Goal: Task Accomplishment & Management: Use online tool/utility

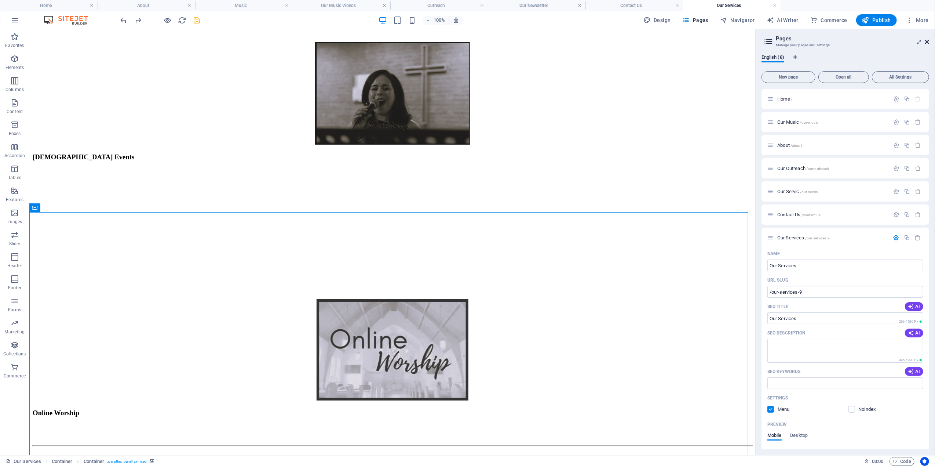
drag, startPoint x: 850, startPoint y: 61, endPoint x: 925, endPoint y: 40, distance: 77.7
click at [925, 40] on icon at bounding box center [927, 42] width 4 height 6
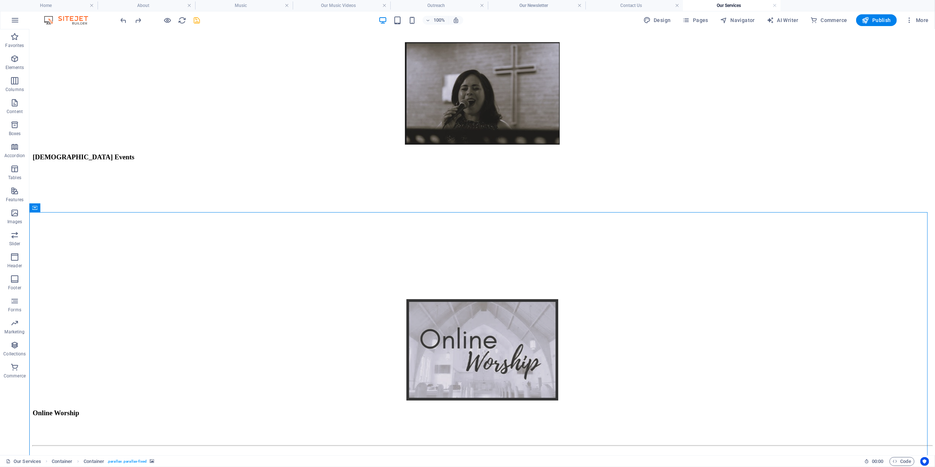
click at [41, 466] on figure at bounding box center [481, 476] width 899 height 0
click at [82, 466] on figure at bounding box center [481, 476] width 899 height 0
click at [66, 208] on icon at bounding box center [67, 208] width 4 height 8
click at [78, 268] on link "Ctrl C Copy" at bounding box center [91, 268] width 49 height 11
click at [537, 2] on h4 "Our Newsletter" at bounding box center [537, 5] width 98 height 8
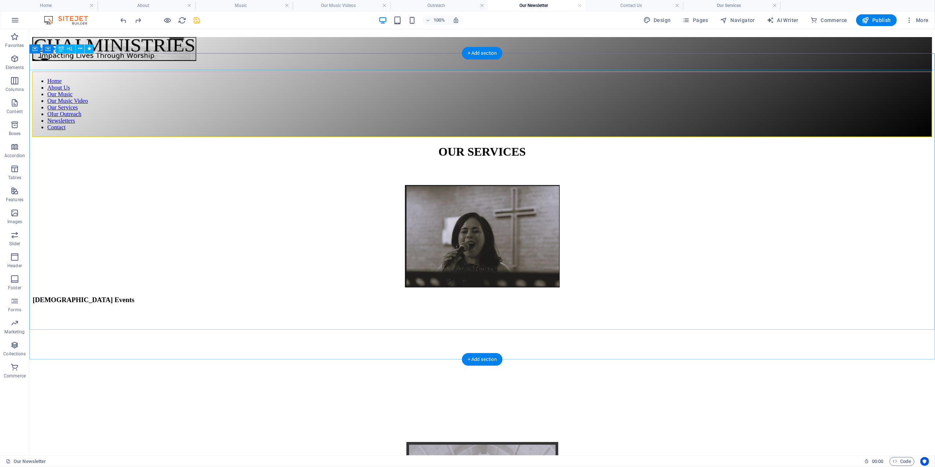
click at [69, 145] on div "OUR SERVICES" at bounding box center [482, 152] width 900 height 14
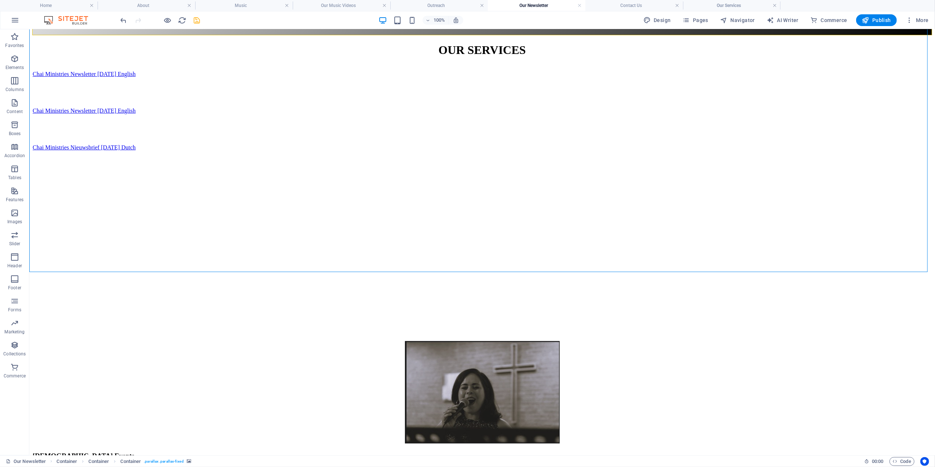
scroll to position [87, 0]
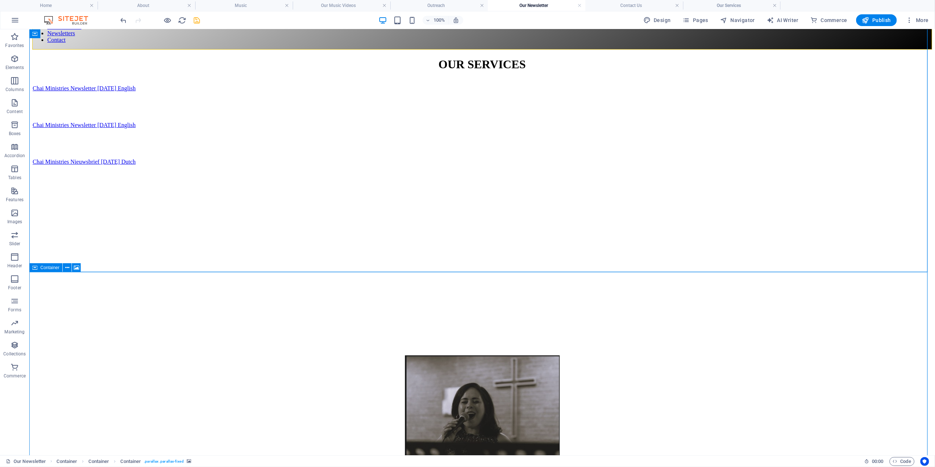
click at [53, 270] on div "Container" at bounding box center [45, 267] width 33 height 9
click at [68, 266] on icon at bounding box center [67, 268] width 4 height 8
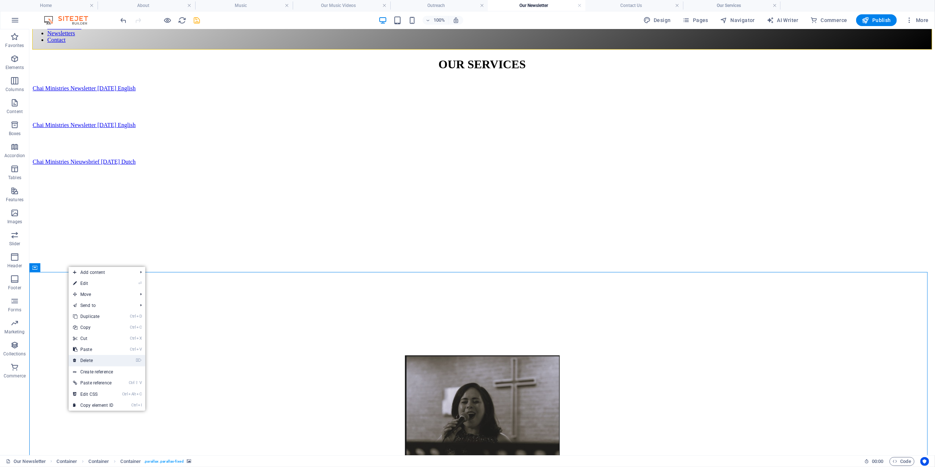
click at [87, 357] on link "⌦ Delete" at bounding box center [93, 360] width 49 height 11
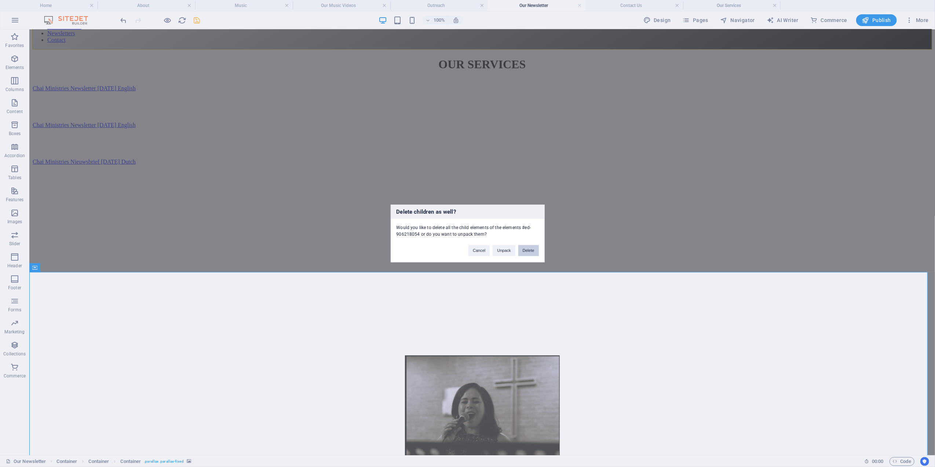
click at [527, 247] on button "Delete" at bounding box center [529, 250] width 21 height 11
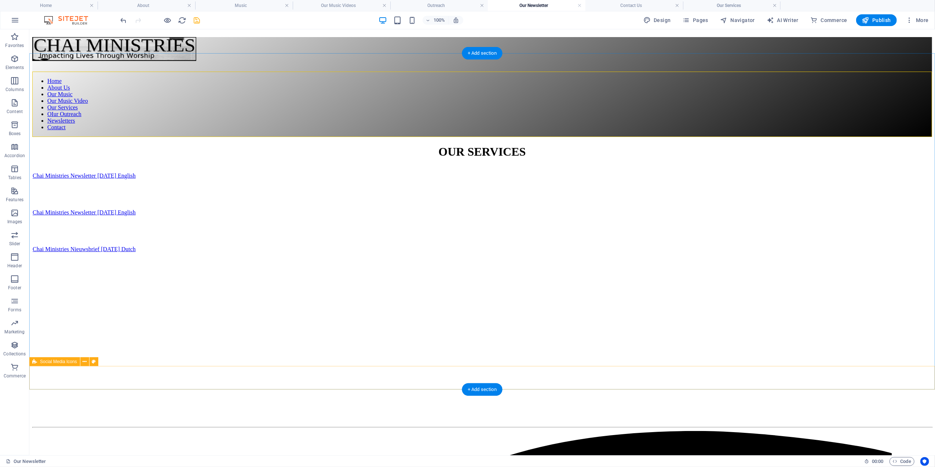
click at [466, 59] on div "+ Add section" at bounding box center [482, 53] width 41 height 12
click at [339, 145] on div "OUR SERVICES" at bounding box center [482, 152] width 900 height 14
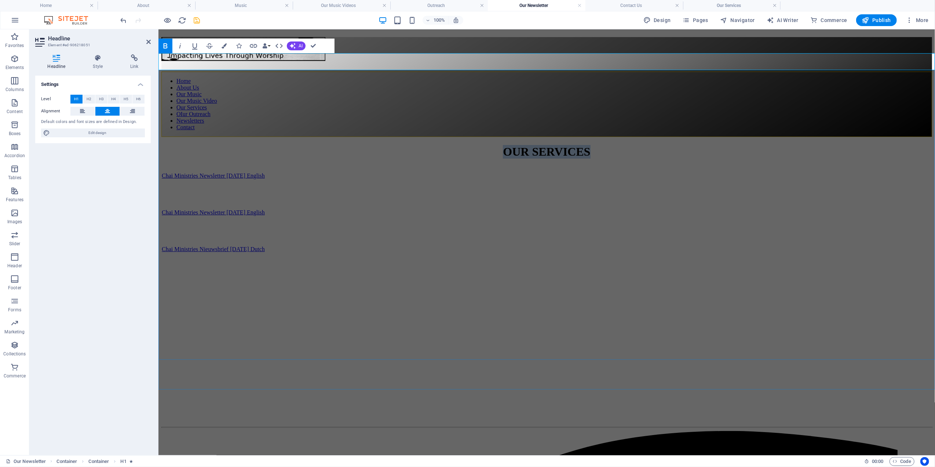
click at [528, 145] on strong "OUR SERVICES" at bounding box center [546, 151] width 87 height 13
click at [331, 331] on div at bounding box center [546, 340] width 770 height 18
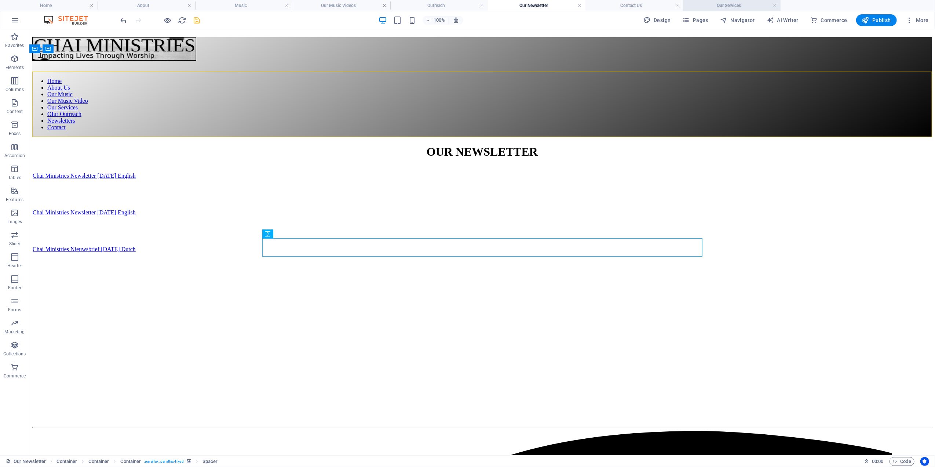
click at [730, 6] on h4 "Our Services" at bounding box center [732, 5] width 98 height 8
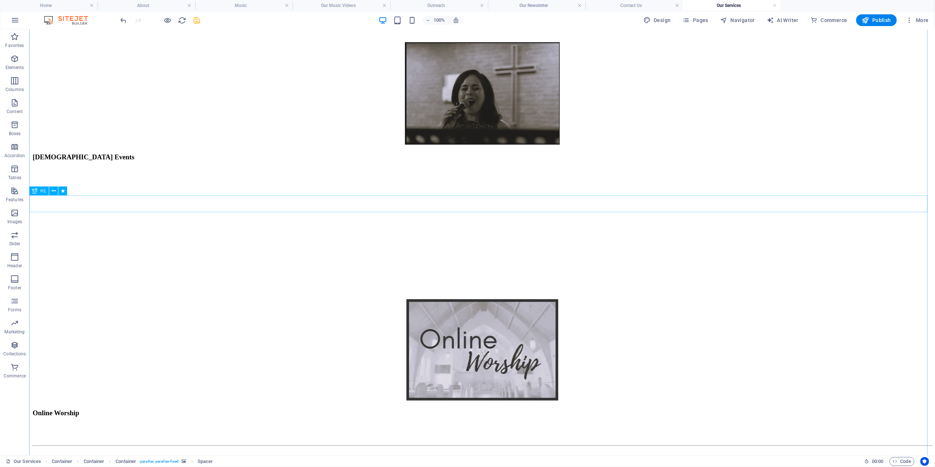
click at [218, 454] on div "OUR NEWSLETTERS" at bounding box center [482, 461] width 900 height 14
click at [189, 449] on figure at bounding box center [481, 449] width 899 height 0
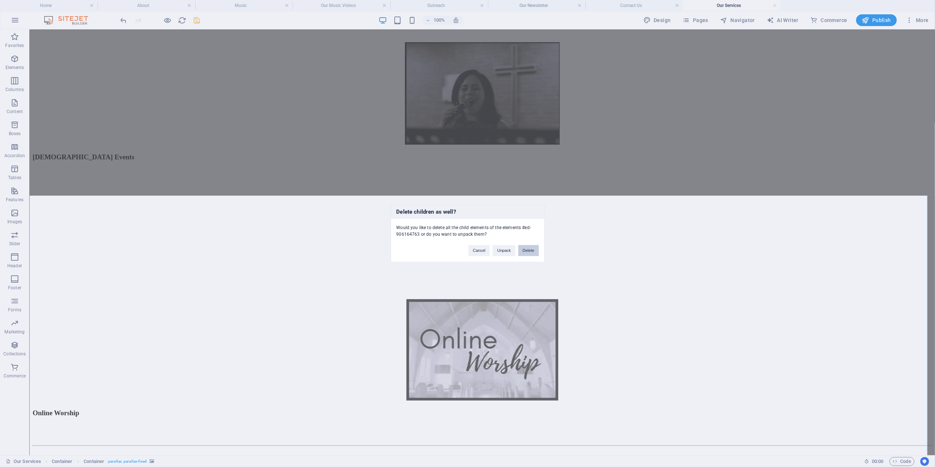
click at [531, 250] on button "Delete" at bounding box center [529, 250] width 21 height 11
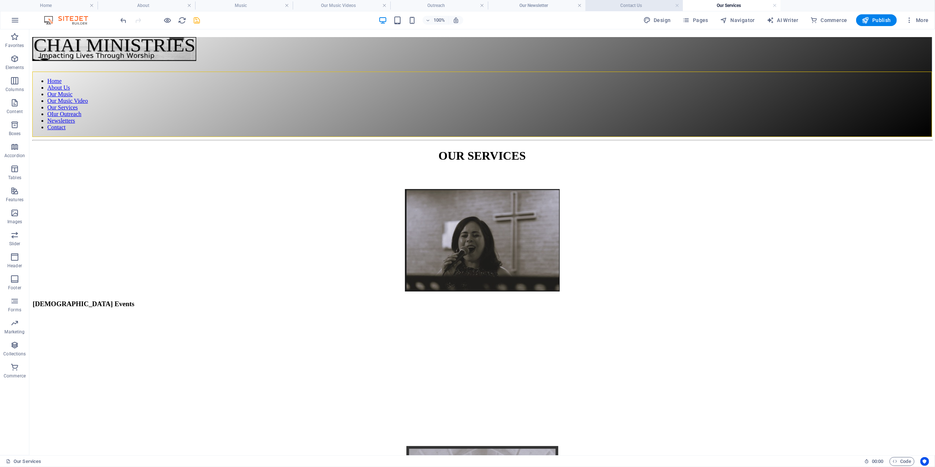
click at [633, 4] on h4 "Contact Us" at bounding box center [635, 5] width 98 height 8
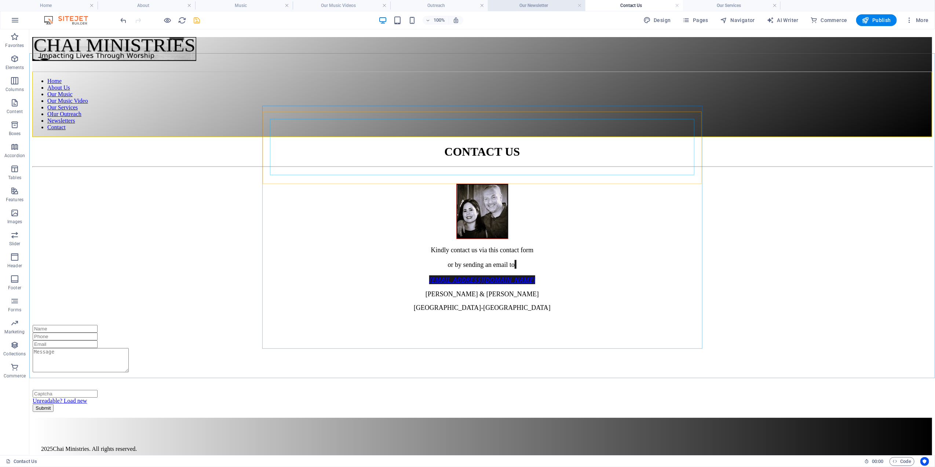
click at [546, 4] on h4 "Our Newsletter" at bounding box center [537, 5] width 98 height 8
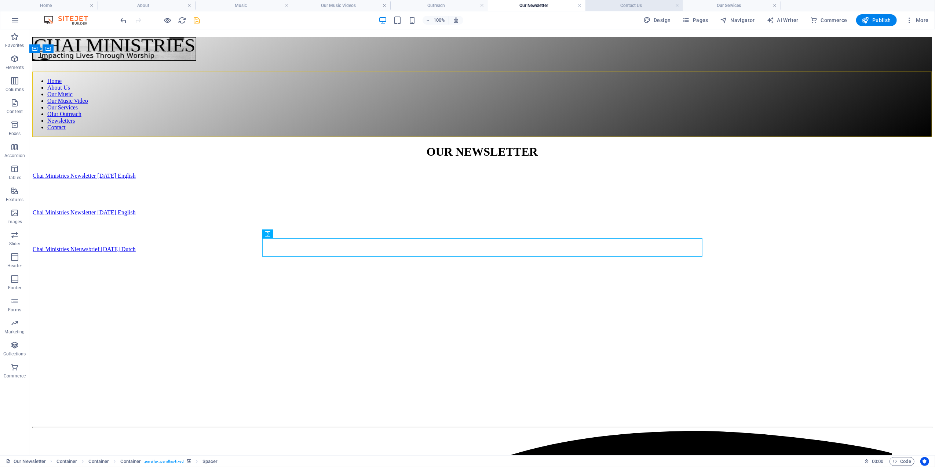
click at [637, 6] on h4 "Contact Us" at bounding box center [635, 5] width 98 height 8
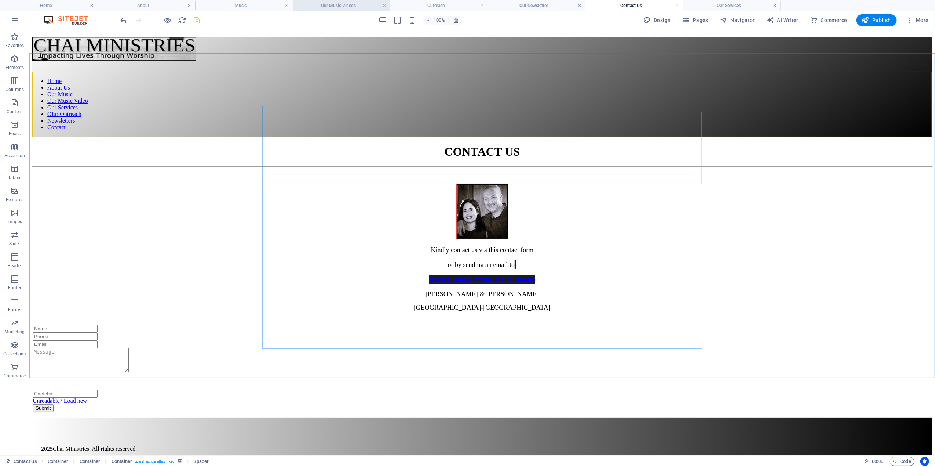
click at [327, 6] on h4 "Our Music Videos" at bounding box center [342, 5] width 98 height 8
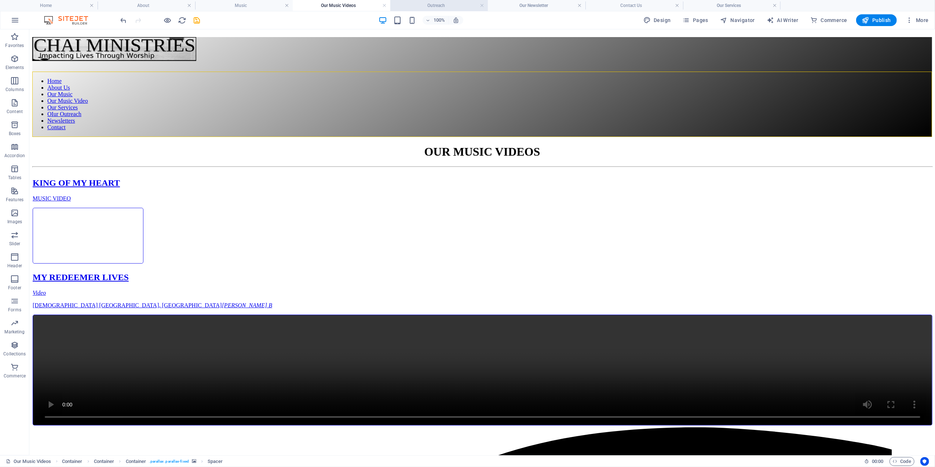
click at [443, 6] on h4 "Outreach" at bounding box center [439, 5] width 98 height 8
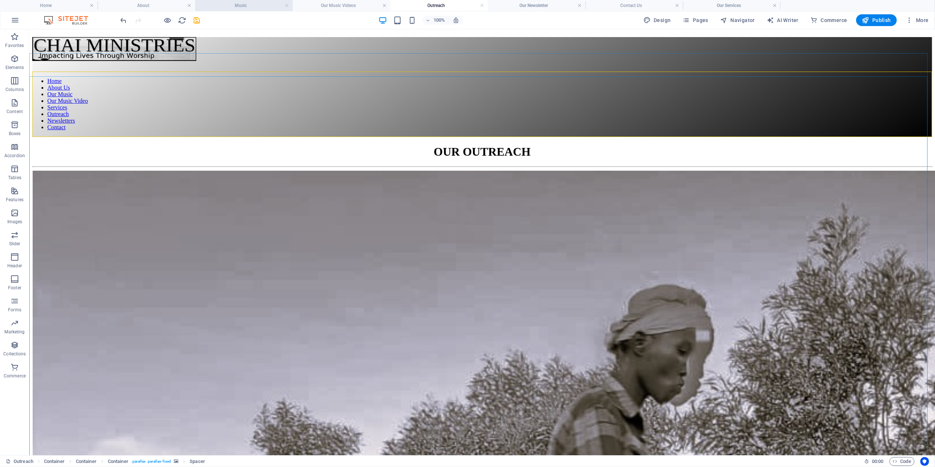
click at [228, 3] on h4 "Music" at bounding box center [244, 5] width 98 height 8
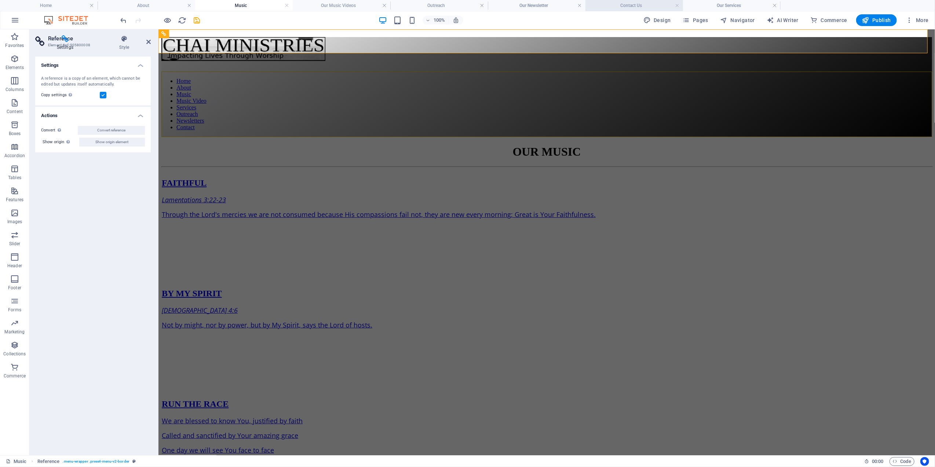
click at [623, 4] on h4 "Contact Us" at bounding box center [635, 5] width 98 height 8
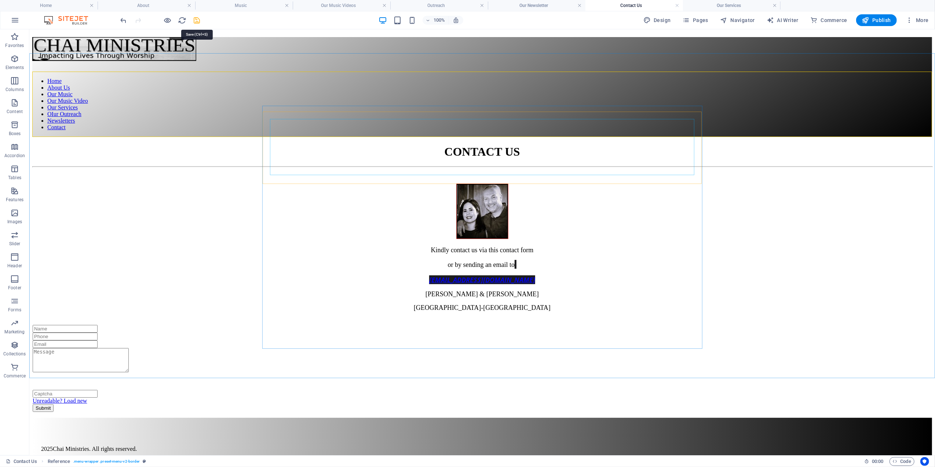
click at [197, 21] on icon "save" at bounding box center [197, 20] width 8 height 8
click at [50, 49] on span "Container" at bounding box center [49, 49] width 19 height 4
click at [54, 50] on span "Container" at bounding box center [49, 49] width 19 height 4
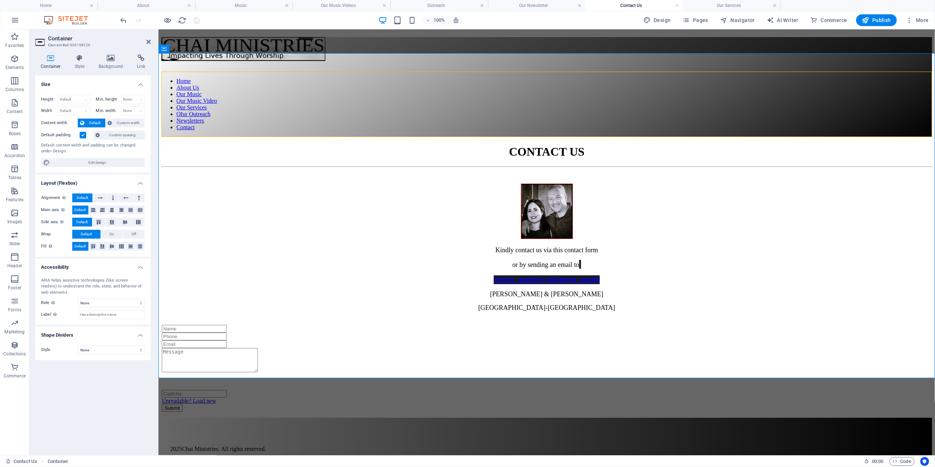
click at [48, 63] on h4 "Container" at bounding box center [52, 61] width 34 height 15
click at [69, 61] on icon at bounding box center [79, 57] width 21 height 7
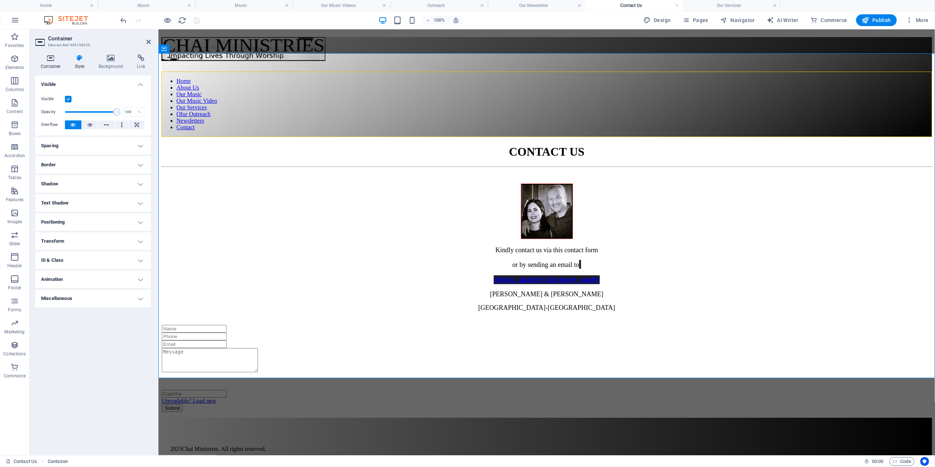
click at [51, 58] on icon at bounding box center [50, 57] width 31 height 7
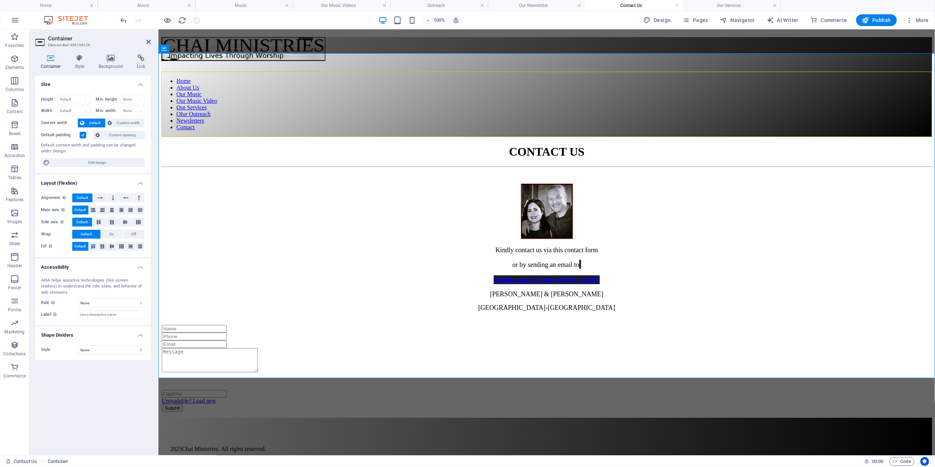
click at [83, 134] on label at bounding box center [83, 135] width 7 height 7
click at [0, 0] on input "Default padding" at bounding box center [0, 0] width 0 height 0
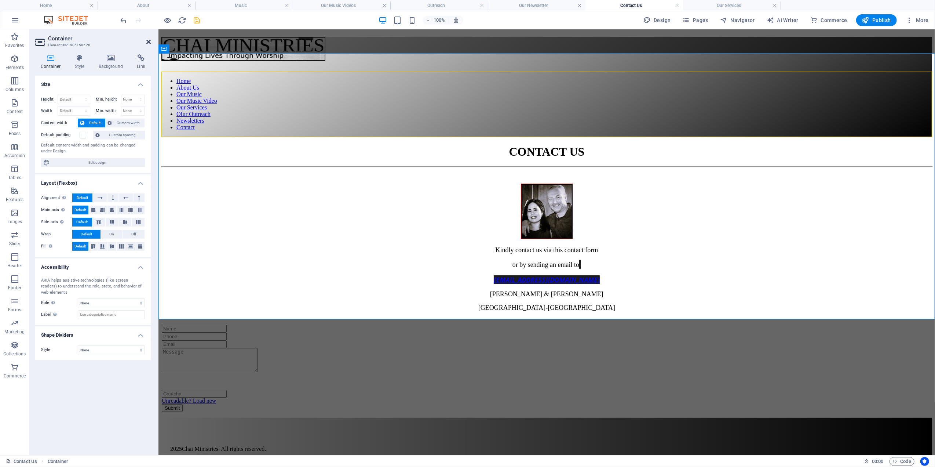
click at [147, 41] on icon at bounding box center [148, 42] width 4 height 6
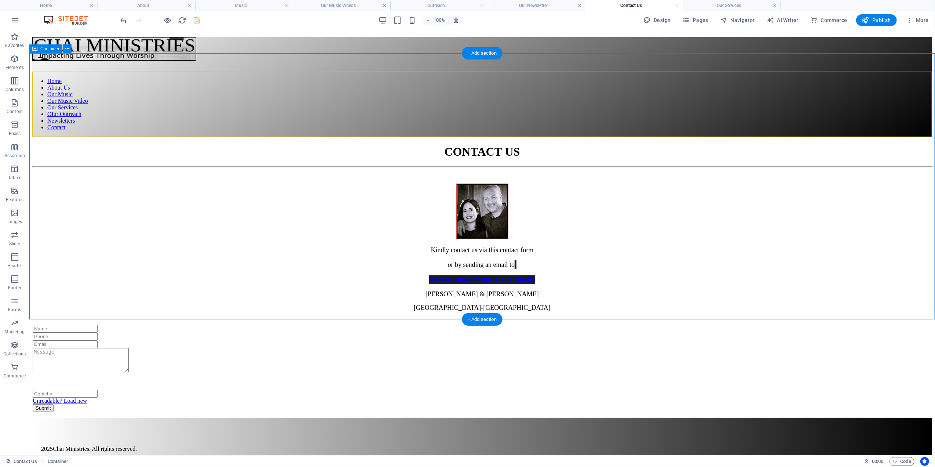
click at [178, 180] on div "CONTACT US Kindly contact us via this contact form or by sending an email to in…" at bounding box center [482, 281] width 900 height 273
click at [742, 6] on h4 "Our Services" at bounding box center [732, 5] width 98 height 8
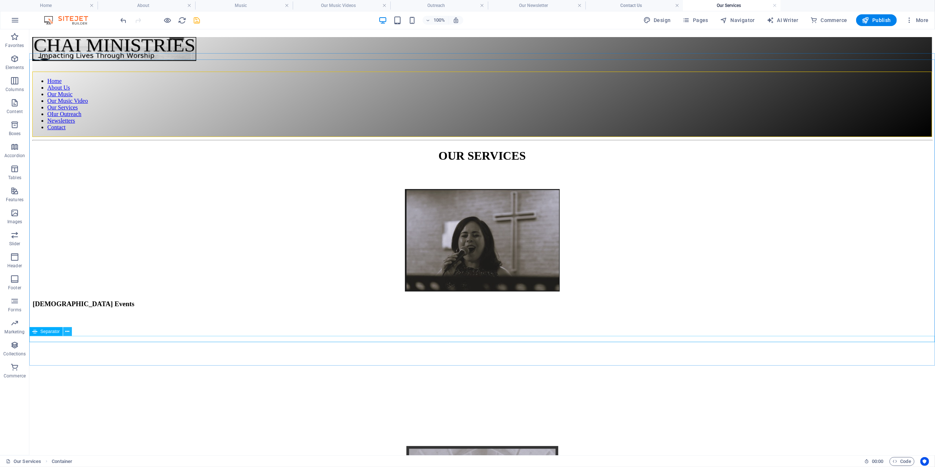
click at [65, 331] on icon at bounding box center [67, 332] width 4 height 8
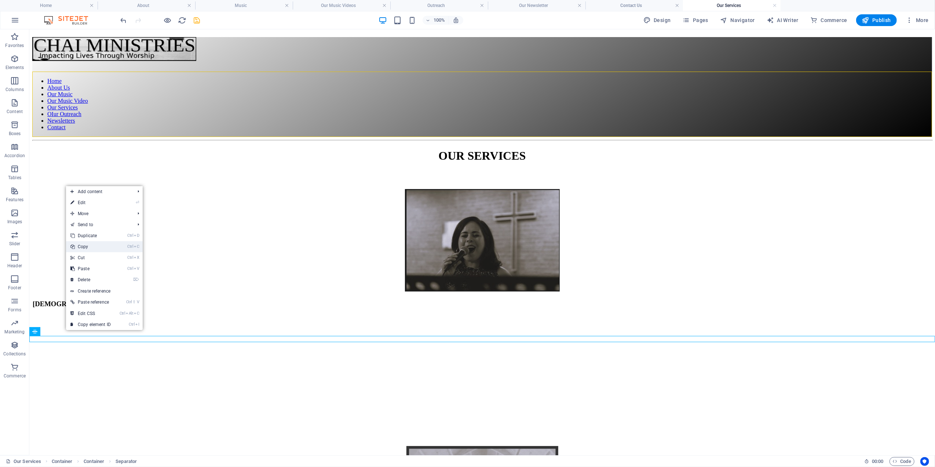
click at [88, 248] on link "Ctrl C Copy" at bounding box center [90, 246] width 49 height 11
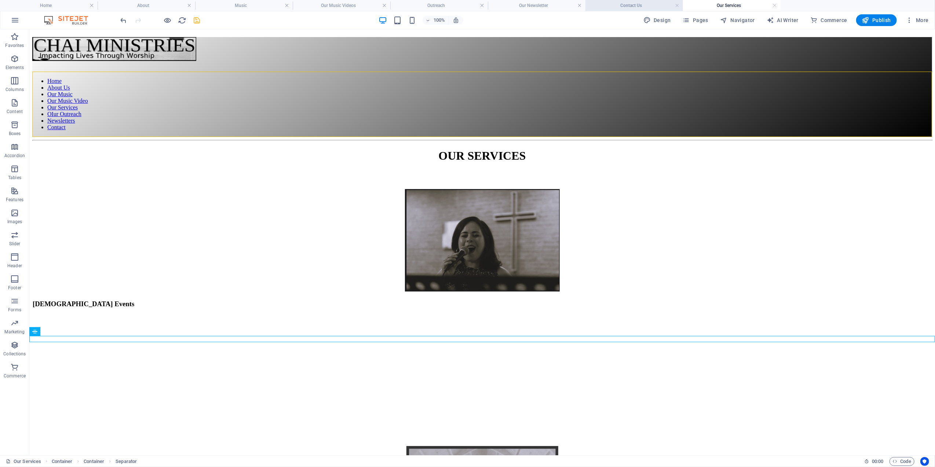
click at [636, 3] on h4 "Contact Us" at bounding box center [635, 5] width 98 height 8
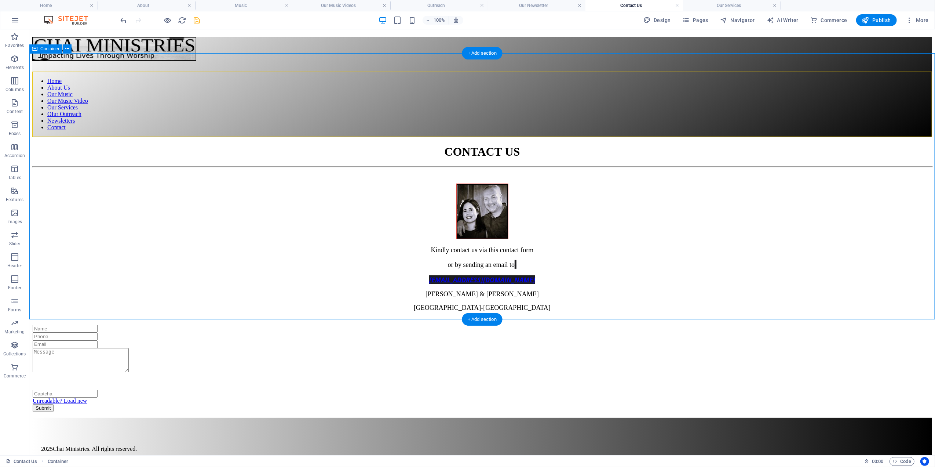
click at [163, 318] on div "CONTACT US Kindly contact us via this contact form or by sending an email to in…" at bounding box center [482, 281] width 900 height 273
click at [165, 313] on div "CONTACT US Kindly contact us via this contact form or by sending an email to in…" at bounding box center [482, 281] width 900 height 273
click at [166, 417] on div "2025 Chai Ministries . All rights reserved." at bounding box center [482, 441] width 900 height 49
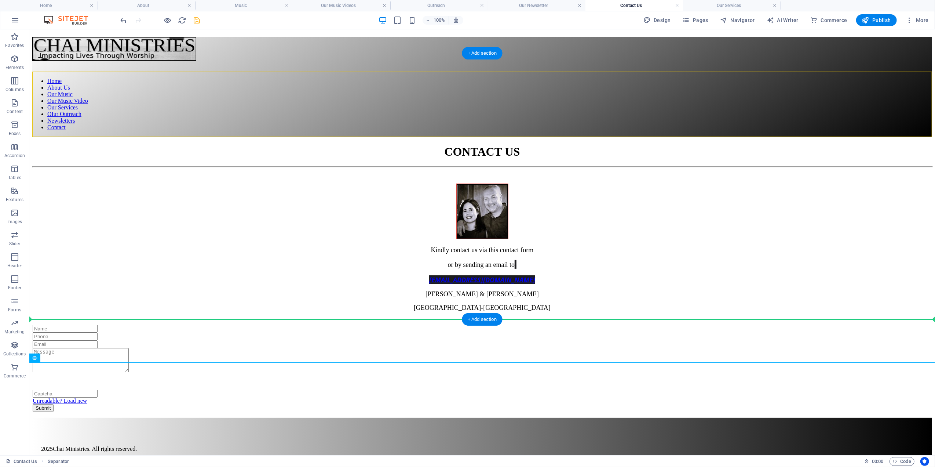
drag, startPoint x: 70, startPoint y: 386, endPoint x: 70, endPoint y: 315, distance: 70.8
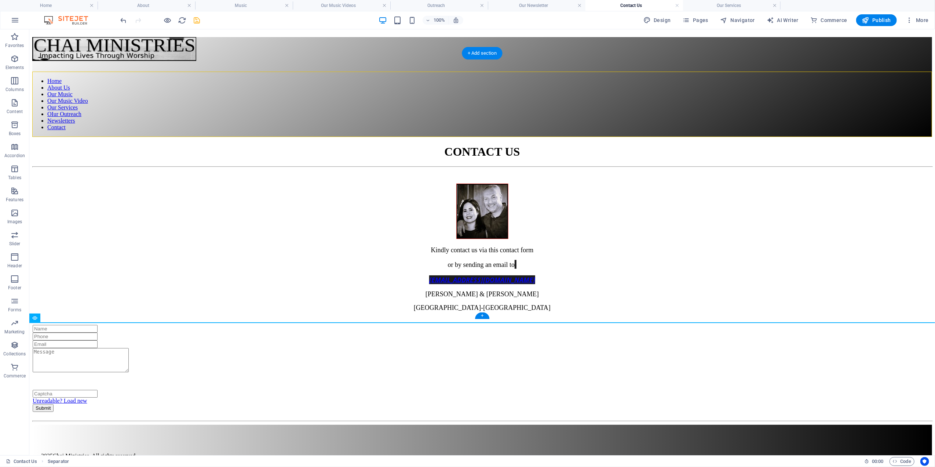
click at [95, 294] on div "CONTACT US Kindly contact us via this contact form or by sending an email to in…" at bounding box center [482, 281] width 900 height 273
drag, startPoint x: 73, startPoint y: 346, endPoint x: 299, endPoint y: 342, distance: 226.5
click at [119, 283] on div "CONTACT US Kindly contact us via this contact form or by sending an email to in…" at bounding box center [482, 283] width 900 height 277
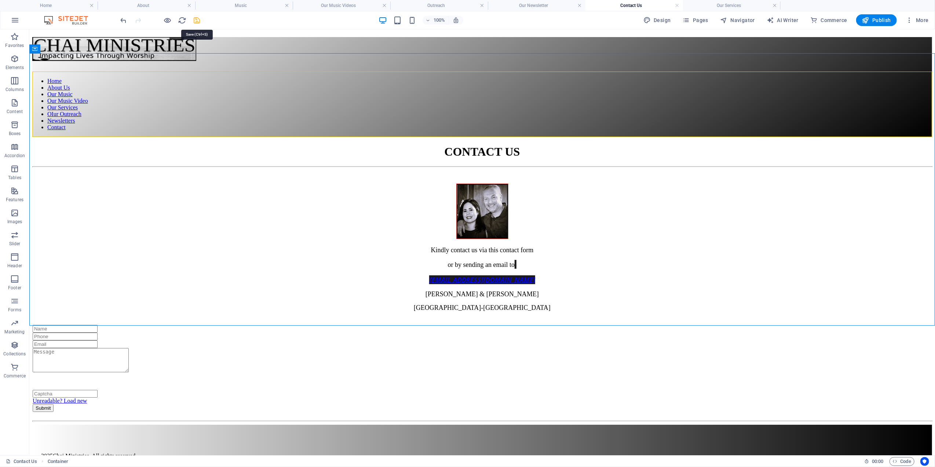
drag, startPoint x: 196, startPoint y: 18, endPoint x: 195, endPoint y: 74, distance: 55.8
click at [196, 18] on icon "save" at bounding box center [197, 20] width 8 height 8
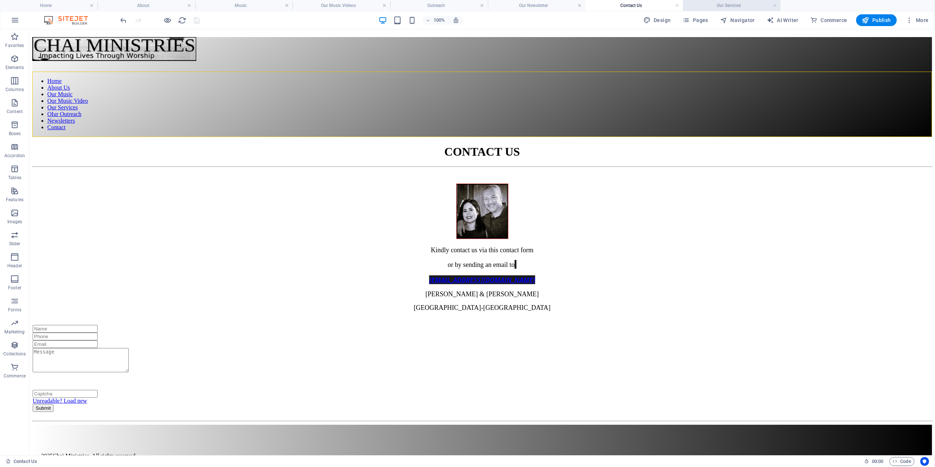
click at [741, 5] on h4 "Our Services" at bounding box center [732, 5] width 98 height 8
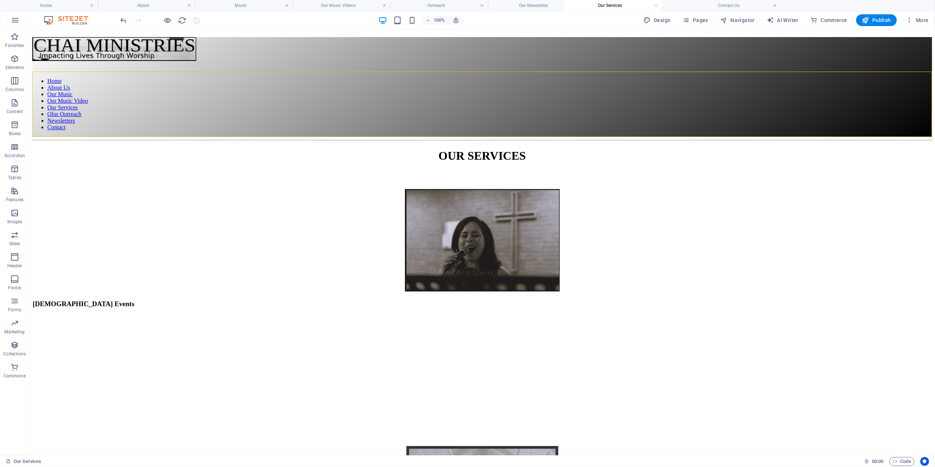
drag, startPoint x: 731, startPoint y: 4, endPoint x: 612, endPoint y: 11, distance: 119.1
click at [432, 6] on h4 "Outreach" at bounding box center [439, 5] width 98 height 8
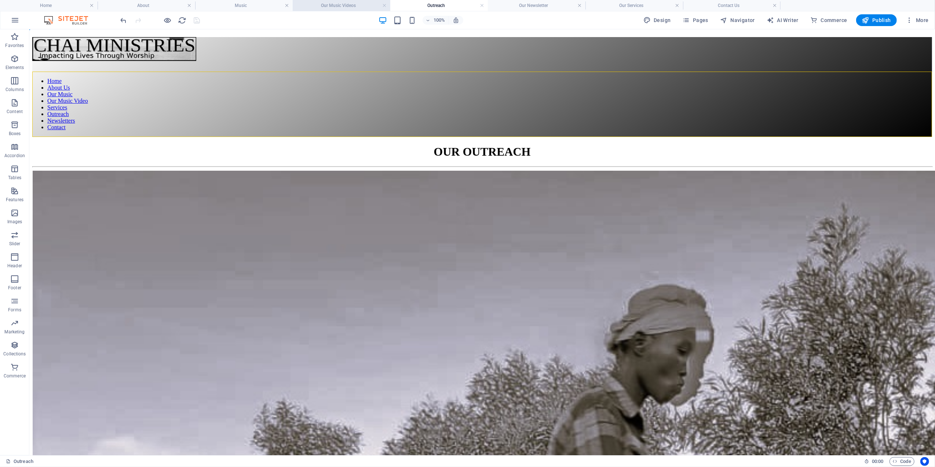
click at [339, 3] on h4 "Our Music Videos" at bounding box center [342, 5] width 98 height 8
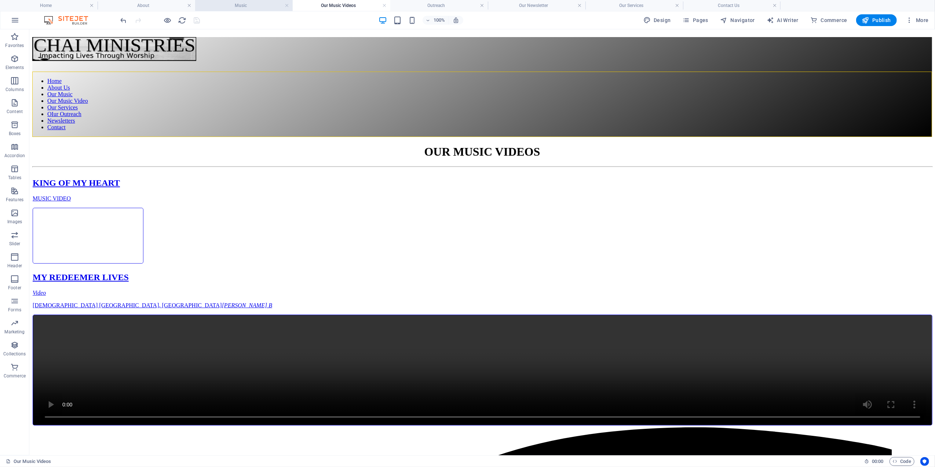
click at [249, 4] on h4 "Music" at bounding box center [244, 5] width 98 height 8
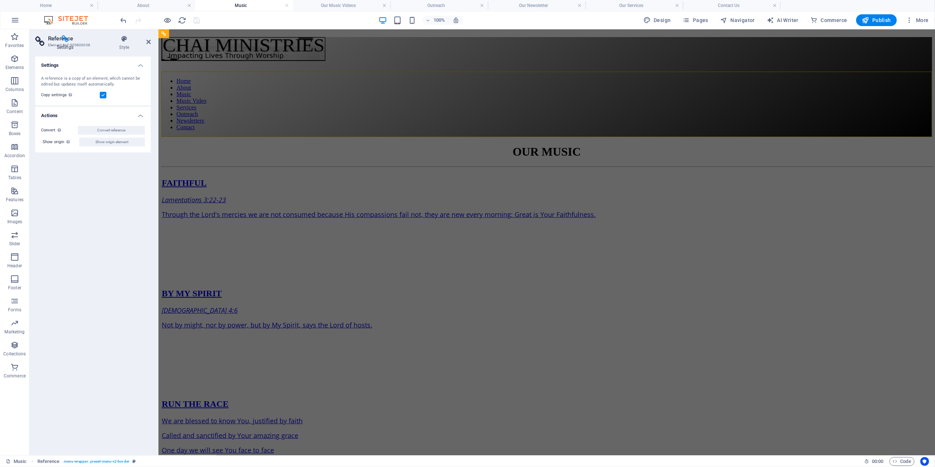
click at [209, 170] on figure at bounding box center [546, 170] width 770 height 0
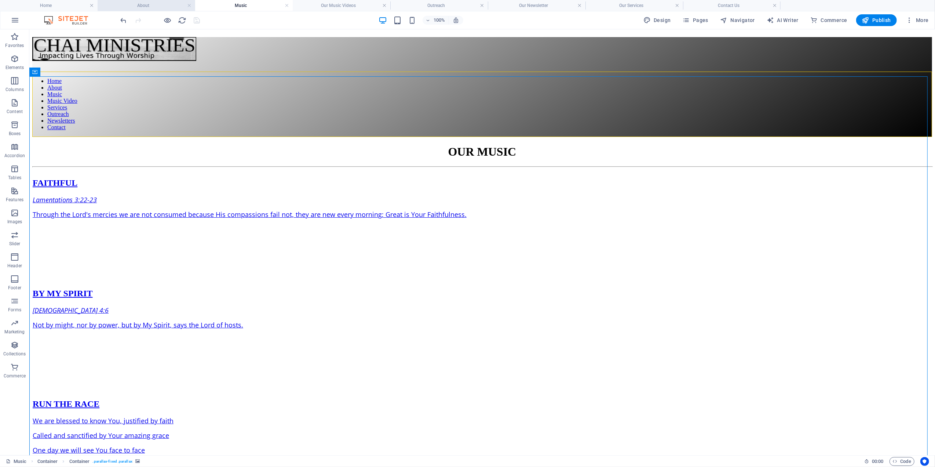
click at [153, 6] on h4 "About" at bounding box center [147, 5] width 98 height 8
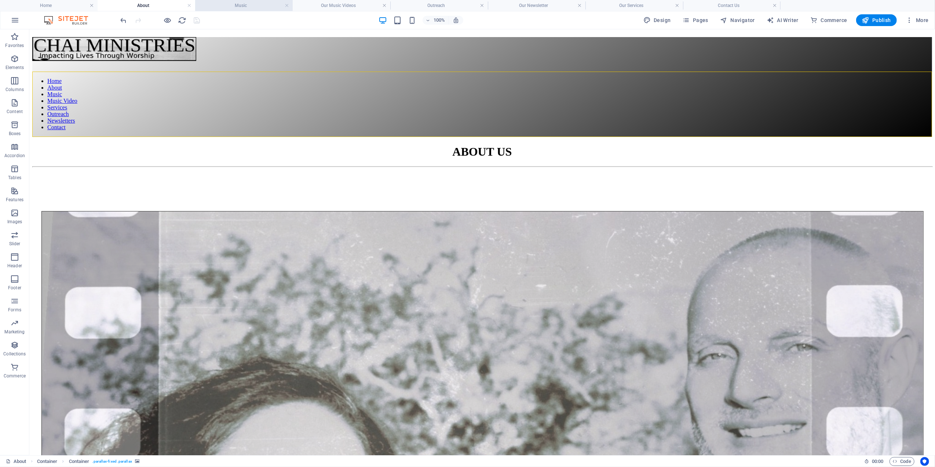
click at [241, 1] on li "Music" at bounding box center [244, 5] width 98 height 11
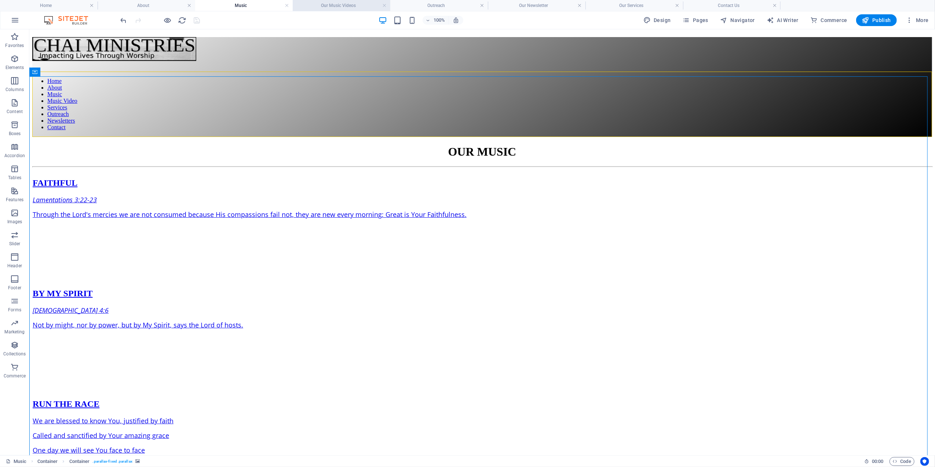
click at [348, 5] on h4 "Our Music Videos" at bounding box center [342, 5] width 98 height 8
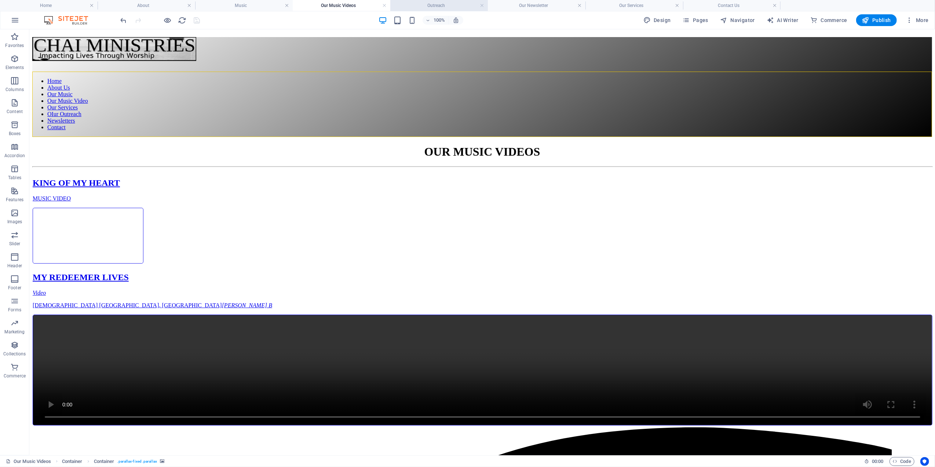
click at [433, 4] on h4 "Outreach" at bounding box center [439, 5] width 98 height 8
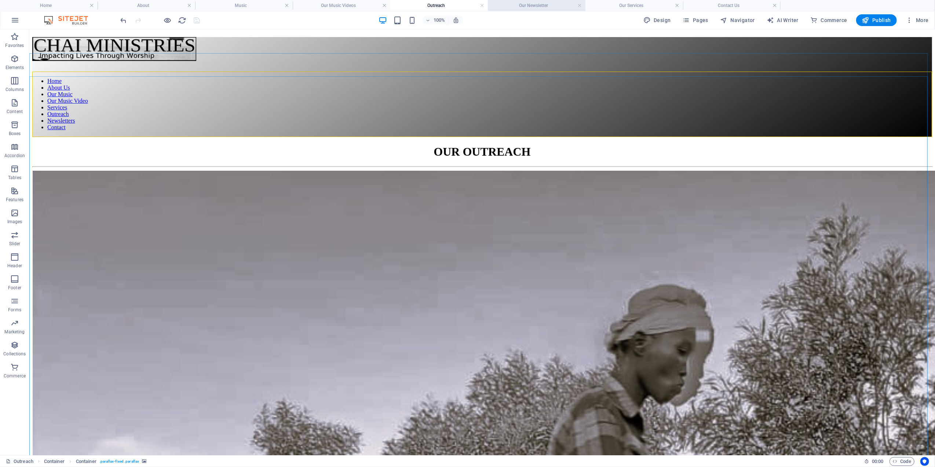
click at [548, 5] on h4 "Our Newsletter" at bounding box center [537, 5] width 98 height 8
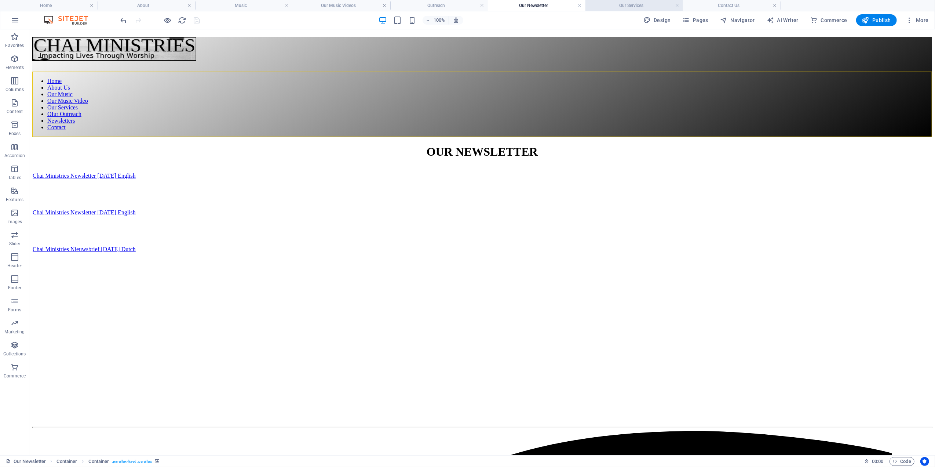
drag, startPoint x: 622, startPoint y: 1, endPoint x: 627, endPoint y: 4, distance: 5.9
click at [627, 4] on h4 "Our Services" at bounding box center [635, 5] width 98 height 8
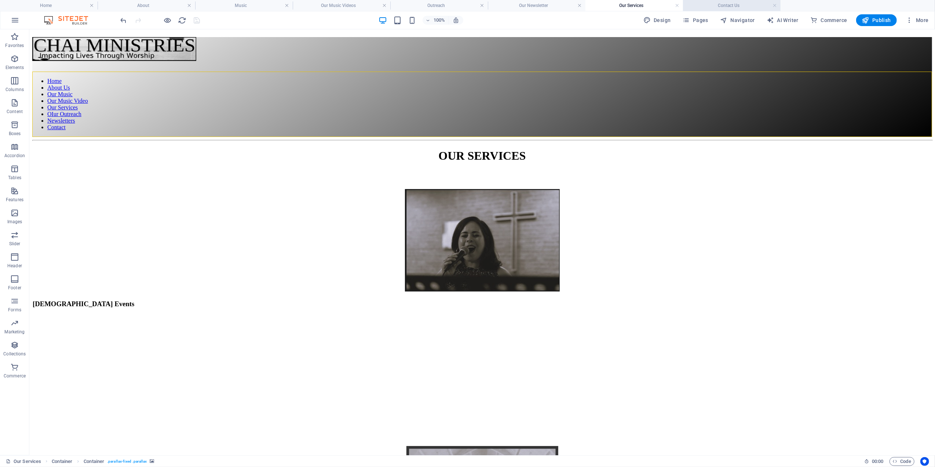
click at [728, 4] on h4 "Contact Us" at bounding box center [732, 5] width 98 height 8
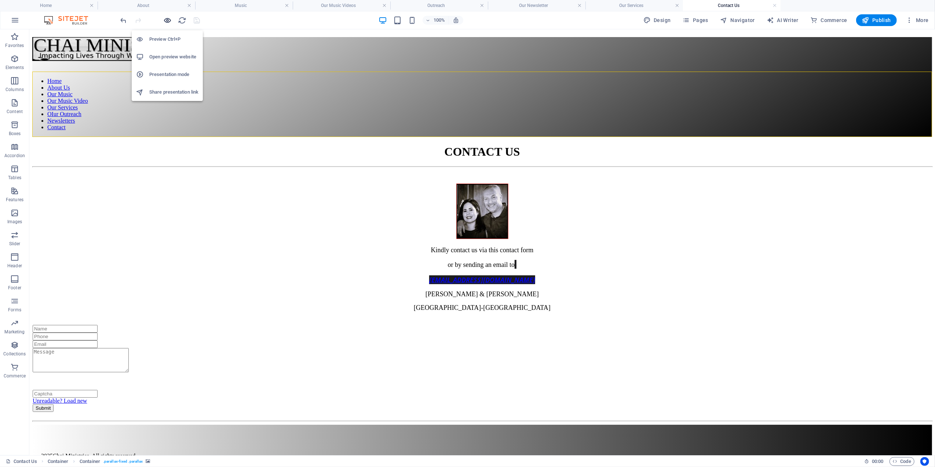
click at [169, 21] on icon "button" at bounding box center [168, 20] width 8 height 8
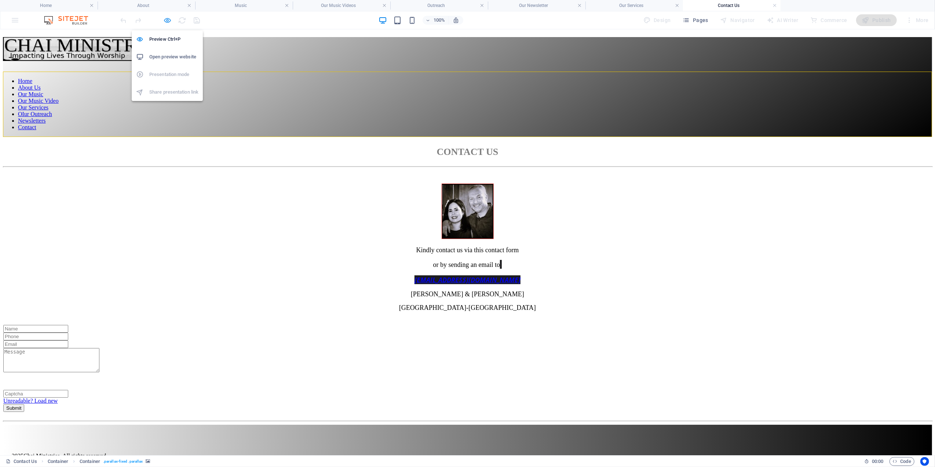
click at [167, 21] on icon "button" at bounding box center [168, 20] width 8 height 8
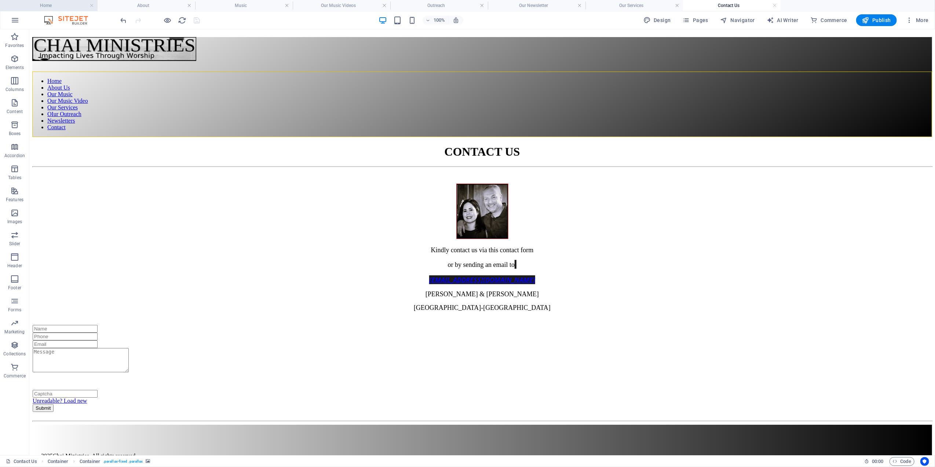
click at [73, 5] on h4 "Home" at bounding box center [49, 5] width 98 height 8
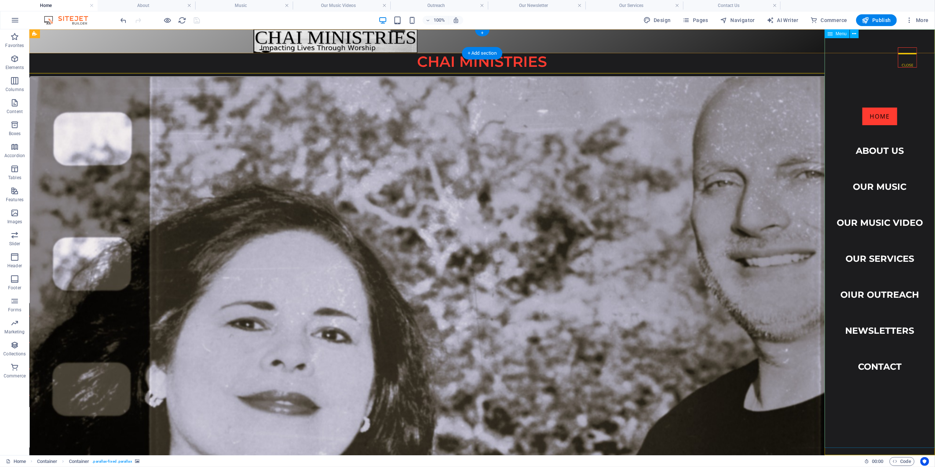
click at [858, 121] on nav "Home About Us Our Music Our Music Video Our Services OIur Outreach Newsletters …" at bounding box center [880, 242] width 110 height 426
select select
select select "default"
select select "2"
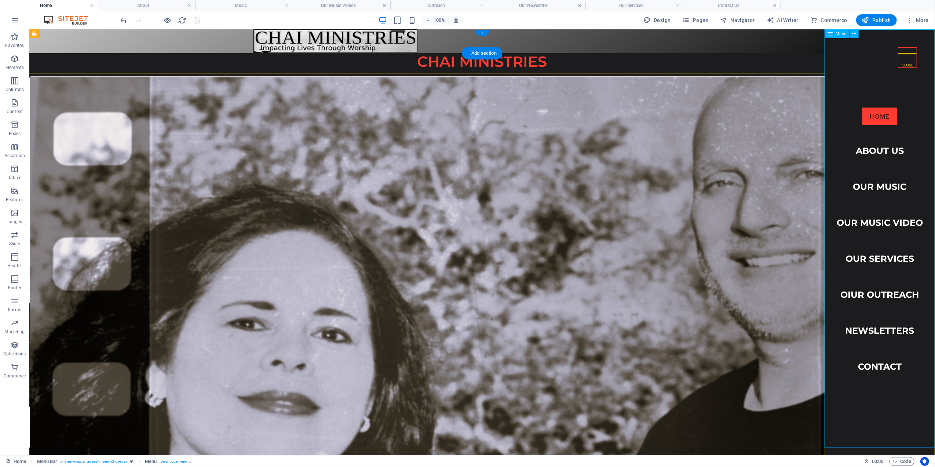
select select
select select "1"
select select
select select "7"
select select
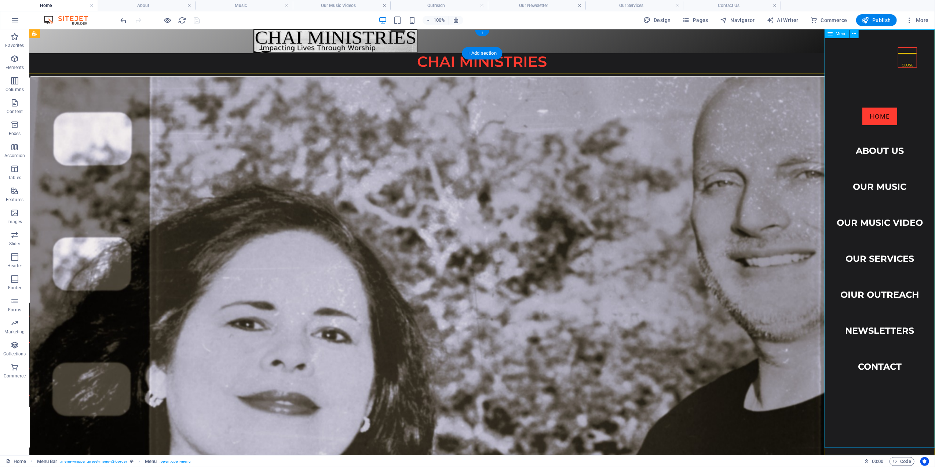
select select "4"
select select
select select "3"
select select
select select "6"
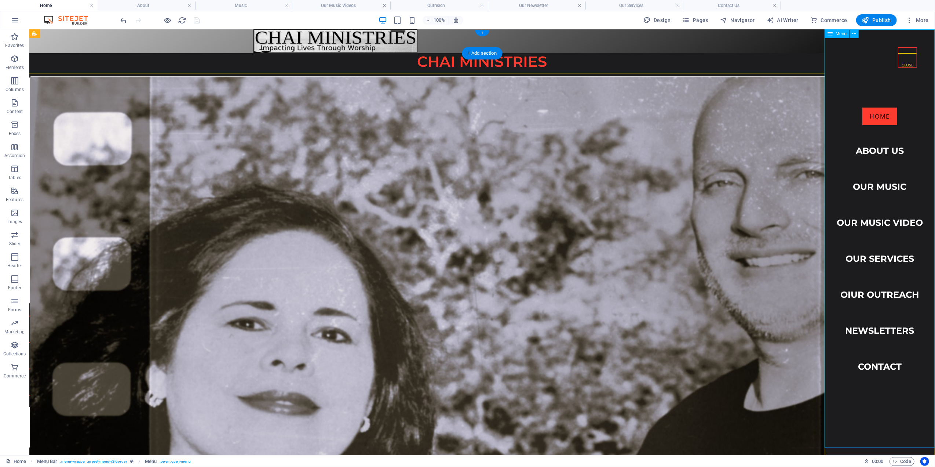
select select
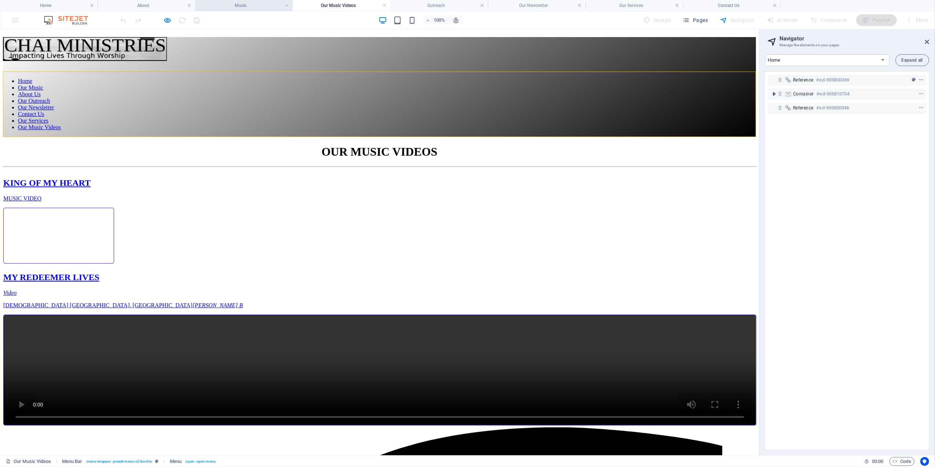
click at [243, 0] on li "Music" at bounding box center [244, 5] width 98 height 11
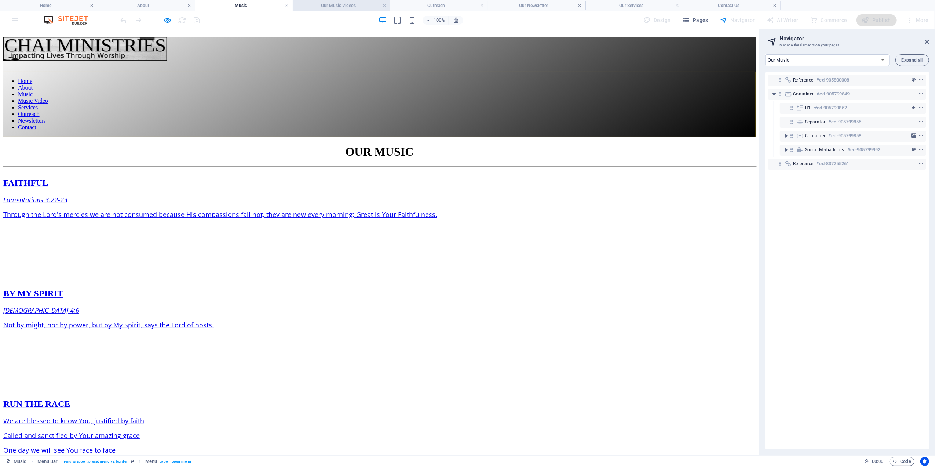
click at [350, 7] on h4 "Our Music Videos" at bounding box center [342, 5] width 98 height 8
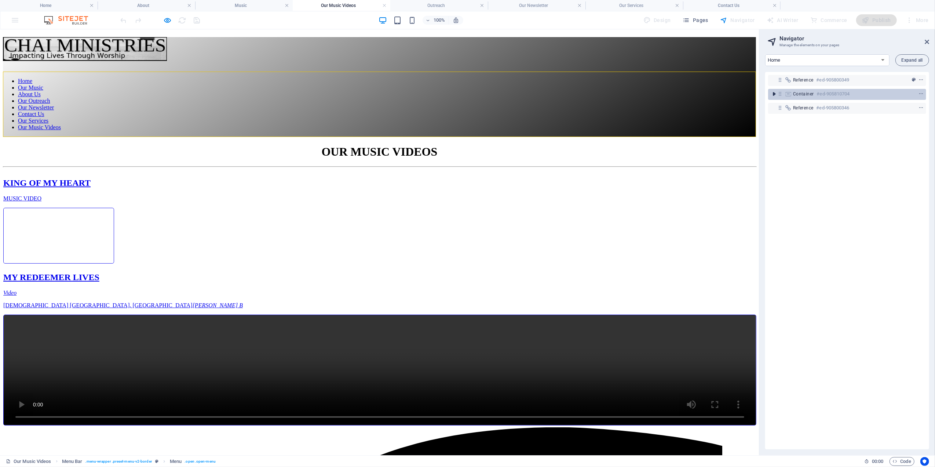
click at [774, 94] on icon "toggle-expand" at bounding box center [774, 93] width 7 height 7
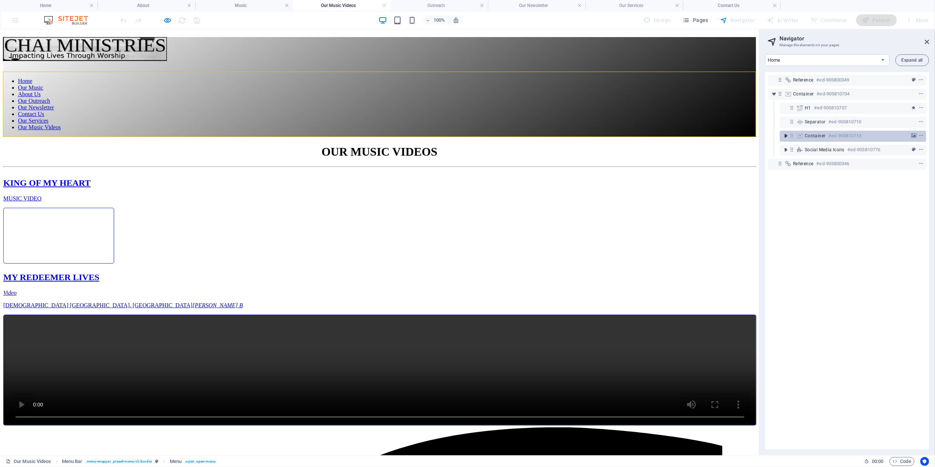
click at [786, 135] on icon "toggle-expand" at bounding box center [785, 135] width 7 height 7
click at [798, 150] on icon "toggle-expand" at bounding box center [797, 149] width 7 height 7
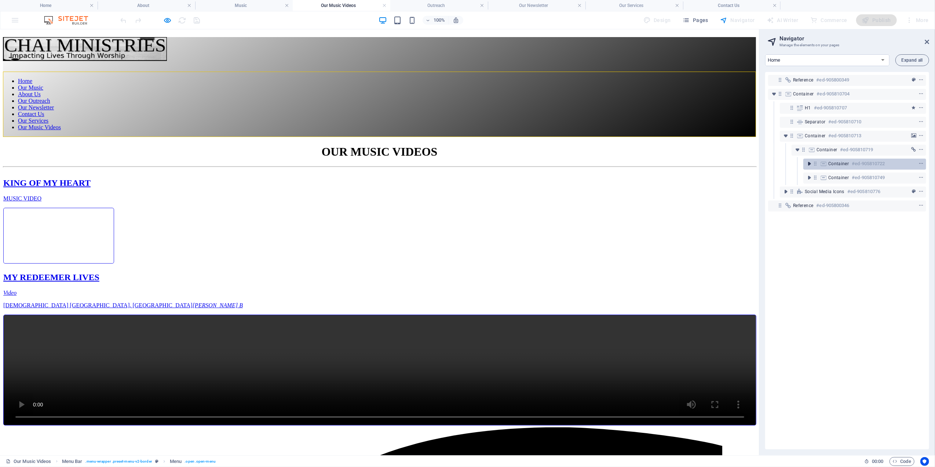
click at [810, 167] on icon "toggle-expand" at bounding box center [809, 163] width 7 height 7
click at [822, 180] on icon "toggle-expand" at bounding box center [821, 177] width 7 height 7
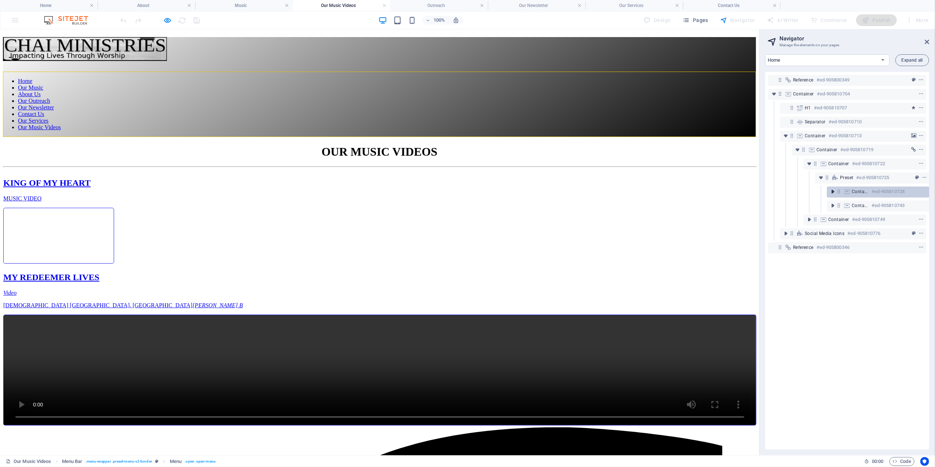
click at [833, 193] on icon "toggle-expand" at bounding box center [832, 191] width 7 height 7
click at [46, 7] on h4 "Home" at bounding box center [49, 5] width 98 height 8
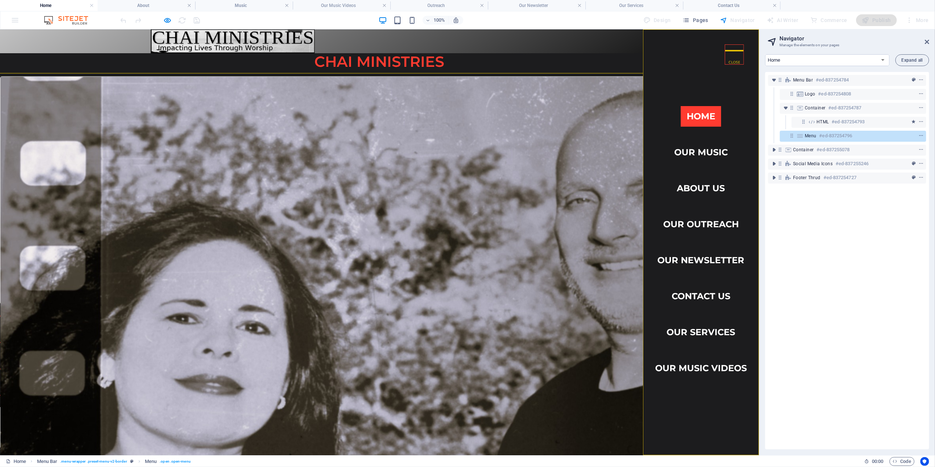
click at [278, 320] on div at bounding box center [379, 355] width 759 height 103
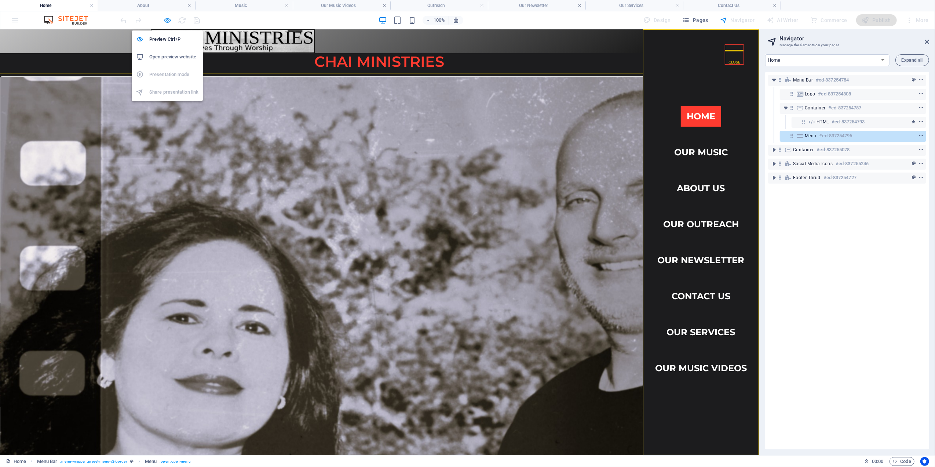
click at [166, 18] on icon "button" at bounding box center [168, 20] width 8 height 8
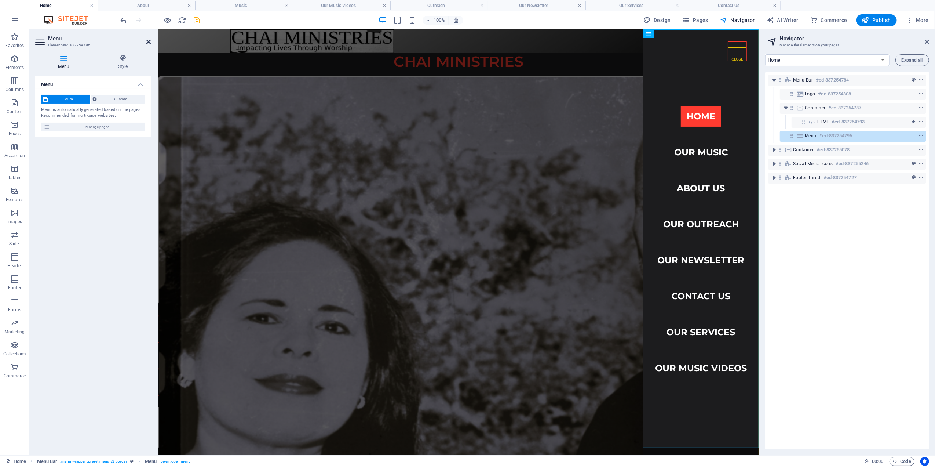
drag, startPoint x: 147, startPoint y: 40, endPoint x: 118, endPoint y: 21, distance: 35.0
click at [147, 40] on icon at bounding box center [148, 42] width 4 height 6
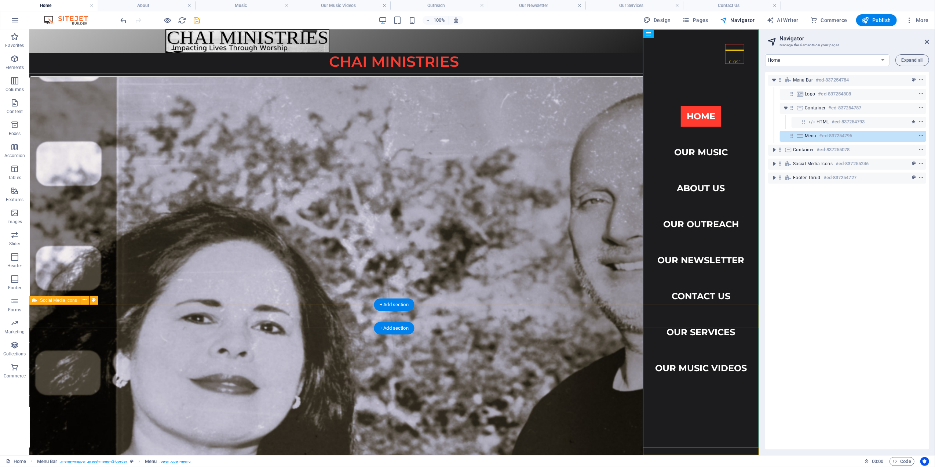
click at [133, 315] on div at bounding box center [394, 355] width 730 height 103
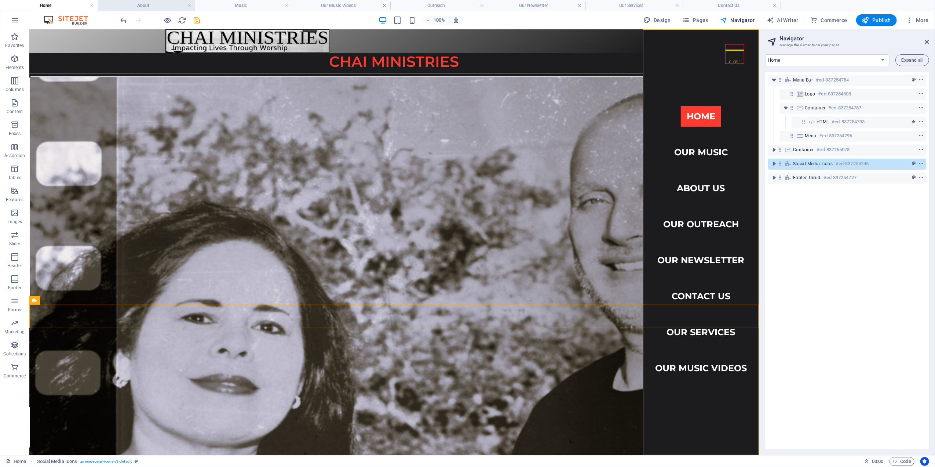
click at [153, 1] on h4 "About" at bounding box center [147, 5] width 98 height 8
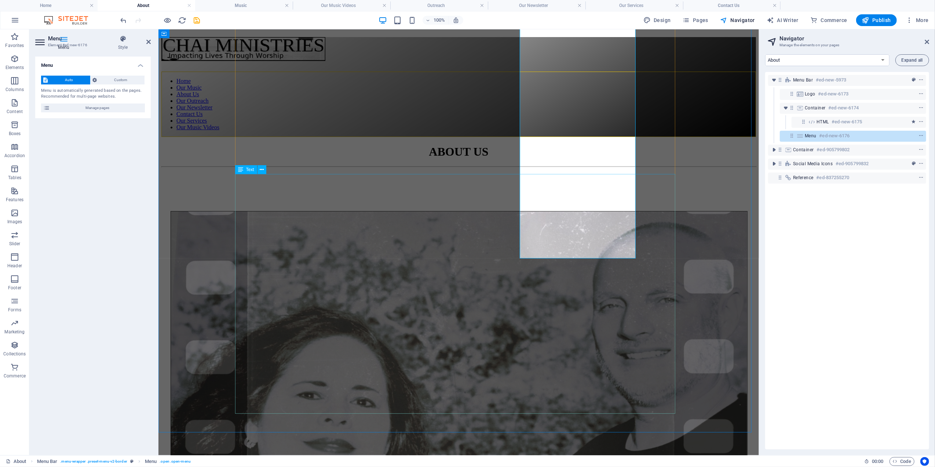
scroll to position [238, 0]
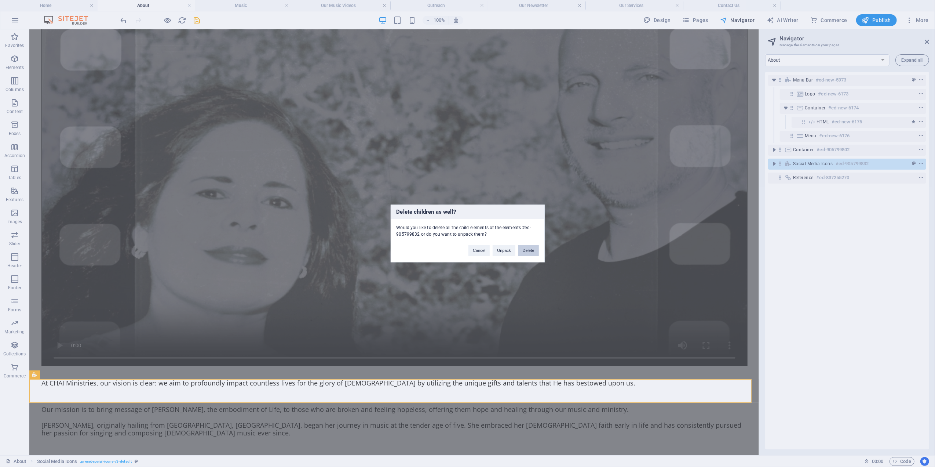
drag, startPoint x: 532, startPoint y: 252, endPoint x: 500, endPoint y: 225, distance: 42.2
click at [532, 252] on button "Delete" at bounding box center [529, 250] width 21 height 11
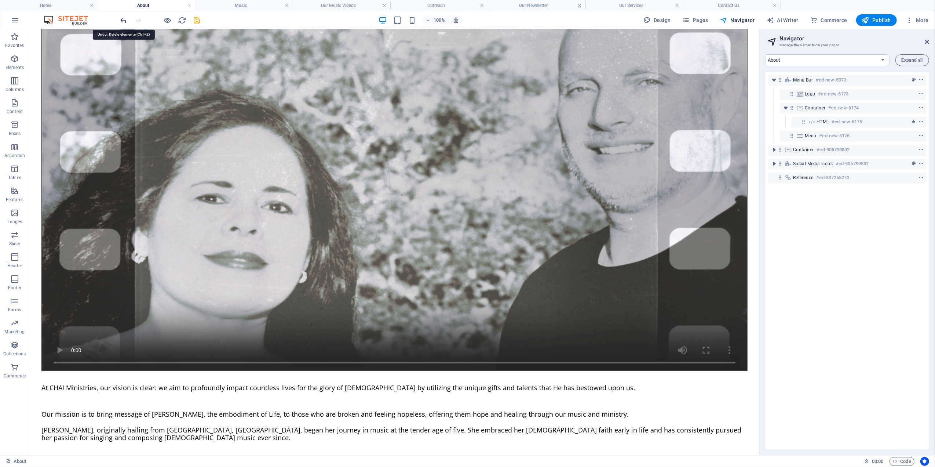
click at [125, 19] on icon "undo" at bounding box center [124, 20] width 8 height 8
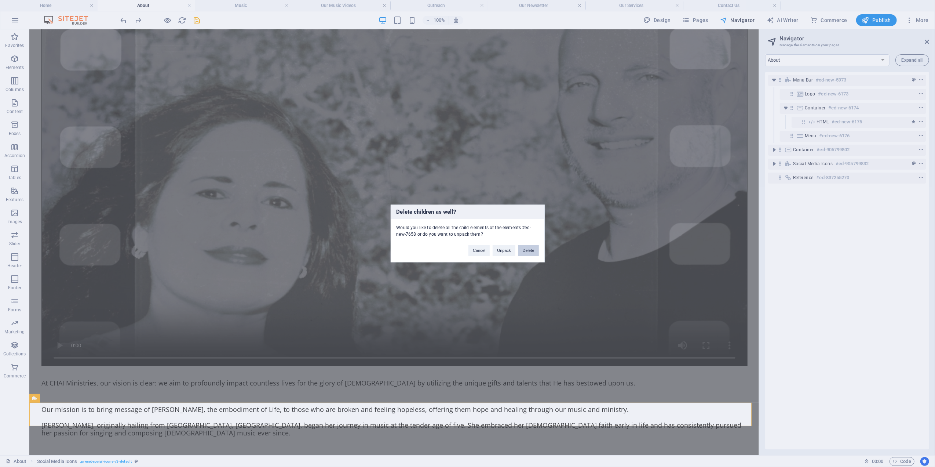
click at [526, 250] on button "Delete" at bounding box center [529, 250] width 21 height 11
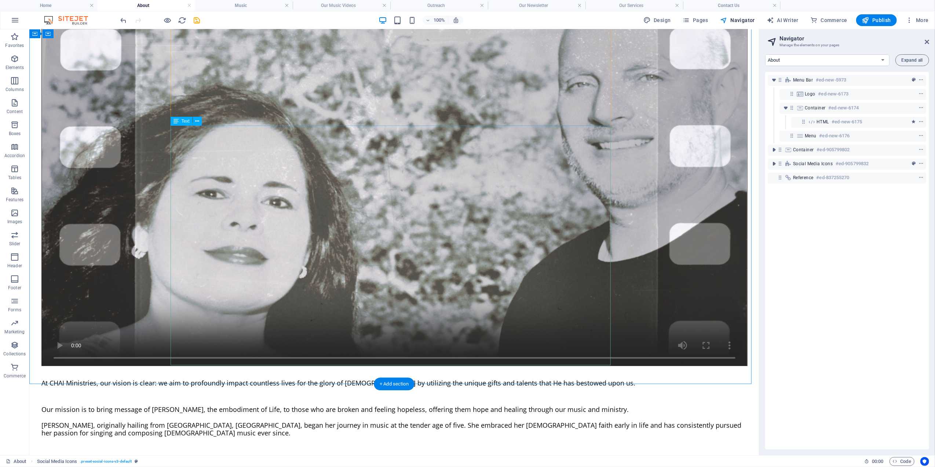
scroll to position [238, 0]
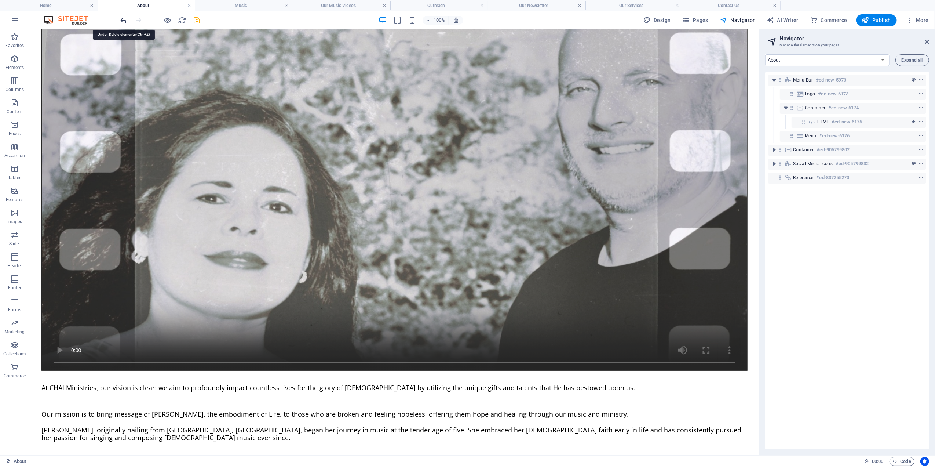
click at [122, 18] on icon "undo" at bounding box center [124, 20] width 8 height 8
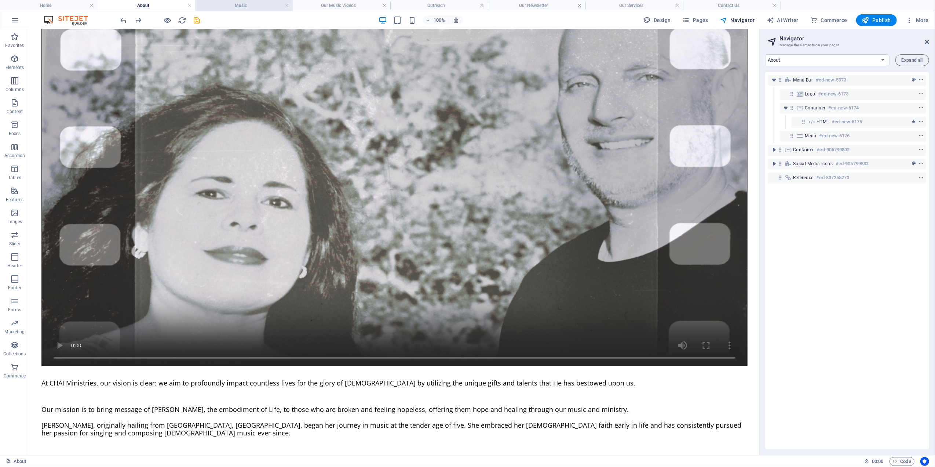
click at [235, 3] on h4 "Music" at bounding box center [244, 5] width 98 height 8
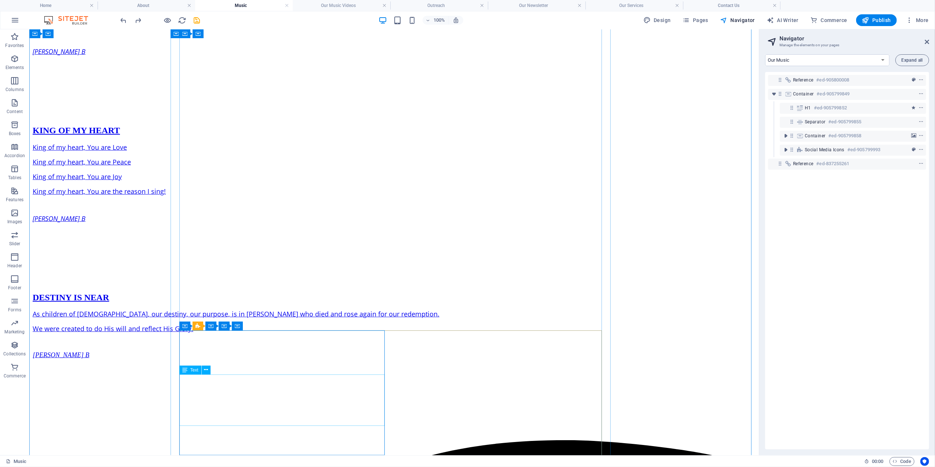
scroll to position [576, 0]
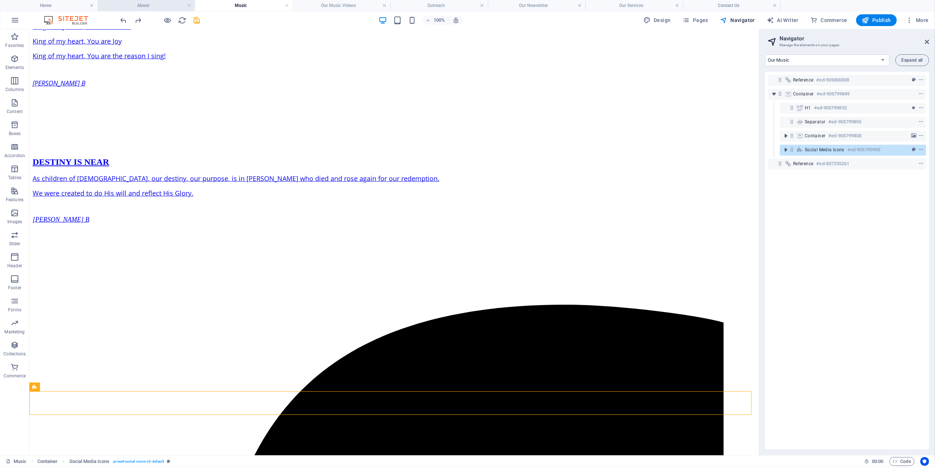
click at [135, 5] on h4 "About" at bounding box center [147, 5] width 98 height 8
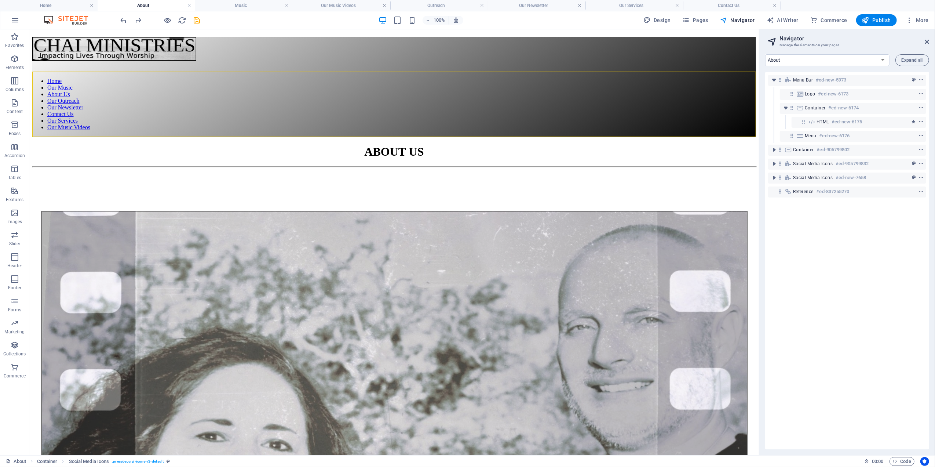
scroll to position [0, 0]
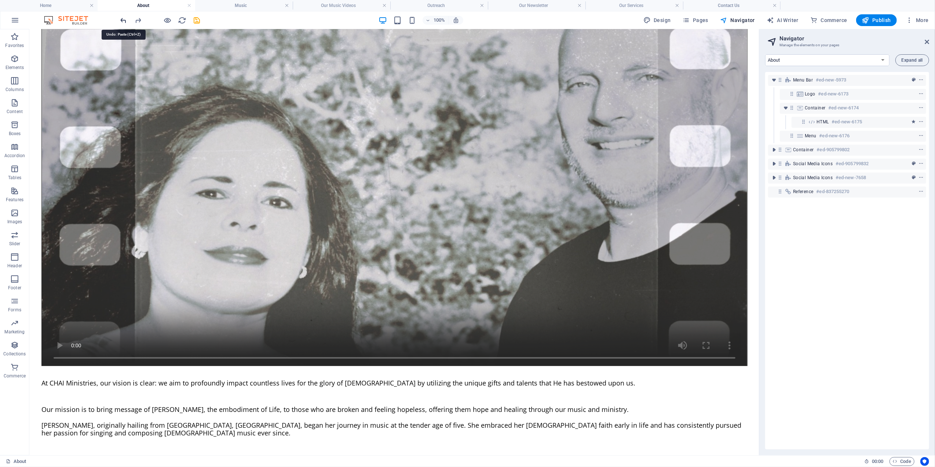
click at [120, 18] on icon "undo" at bounding box center [124, 20] width 8 height 8
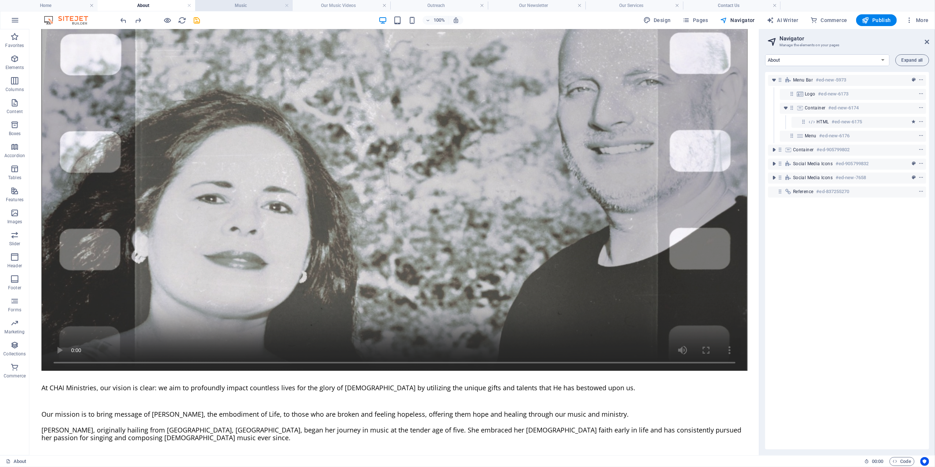
click at [247, 1] on h4 "Music" at bounding box center [244, 5] width 98 height 8
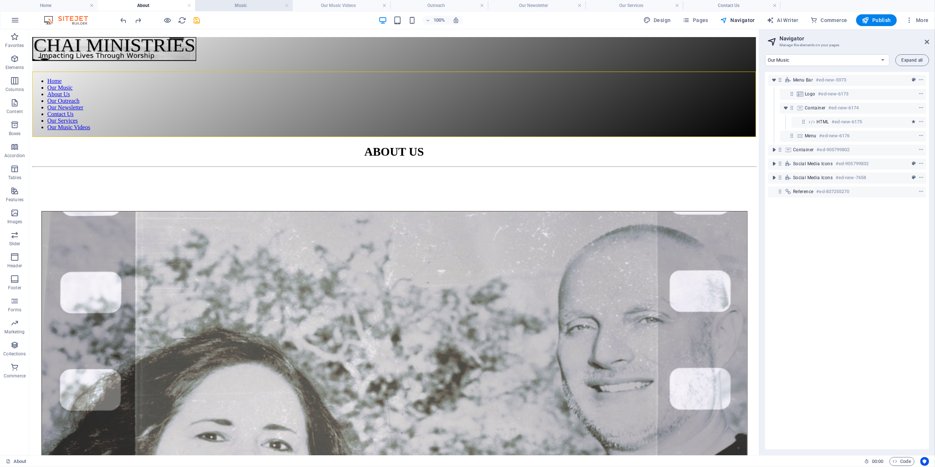
scroll to position [576, 0]
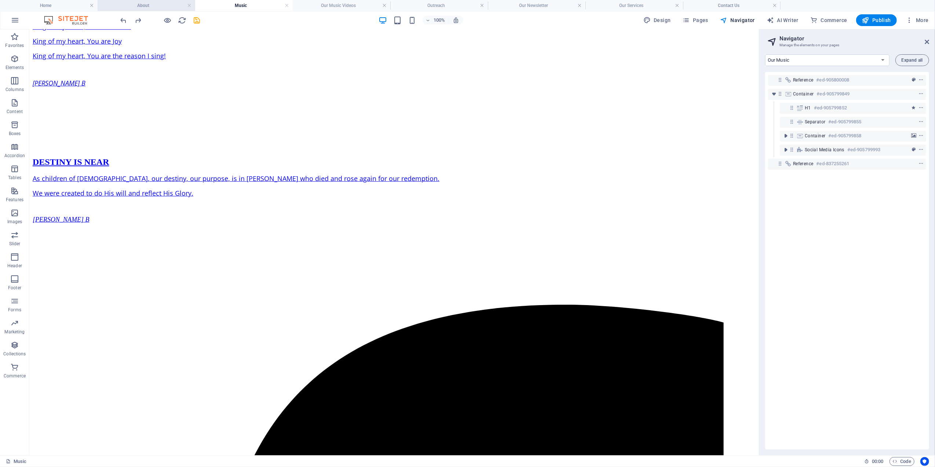
click at [152, 3] on h4 "About" at bounding box center [147, 5] width 98 height 8
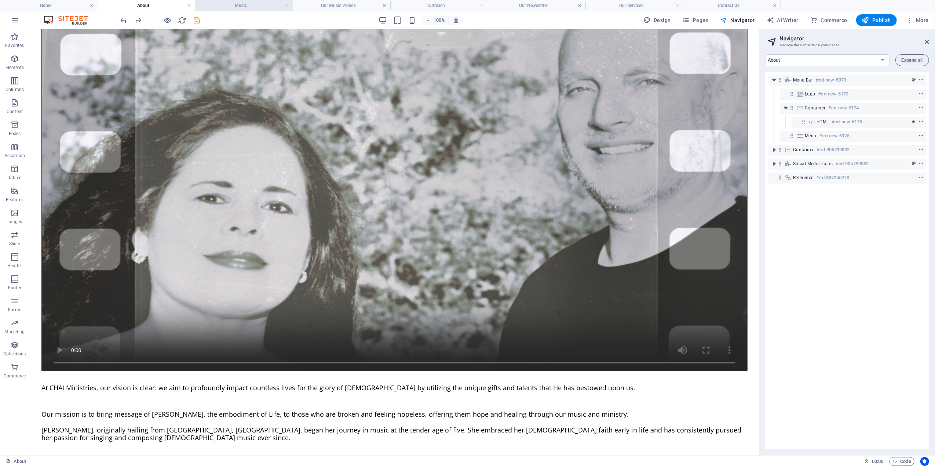
click at [240, 2] on h4 "Music" at bounding box center [244, 5] width 98 height 8
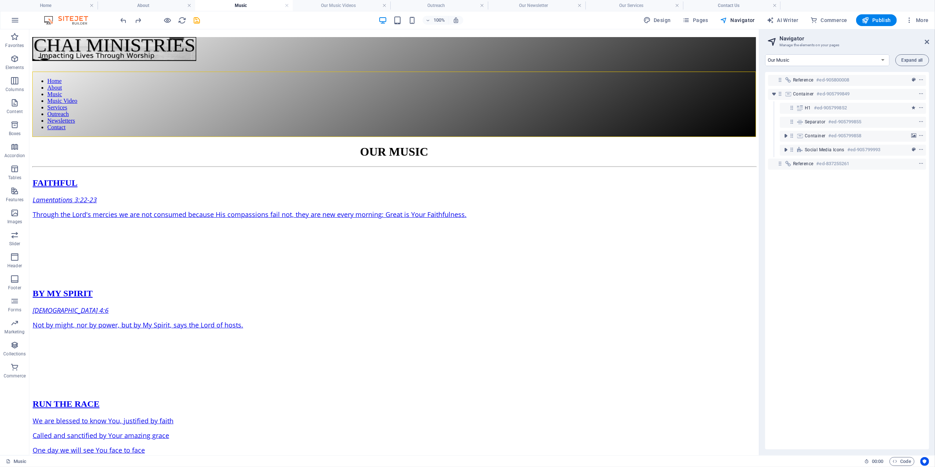
scroll to position [576, 0]
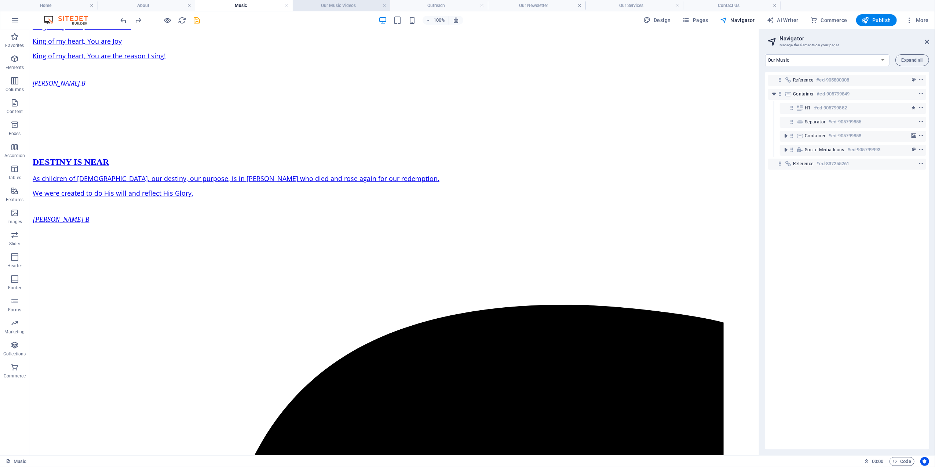
click at [323, 3] on h4 "Our Music Videos" at bounding box center [342, 5] width 98 height 8
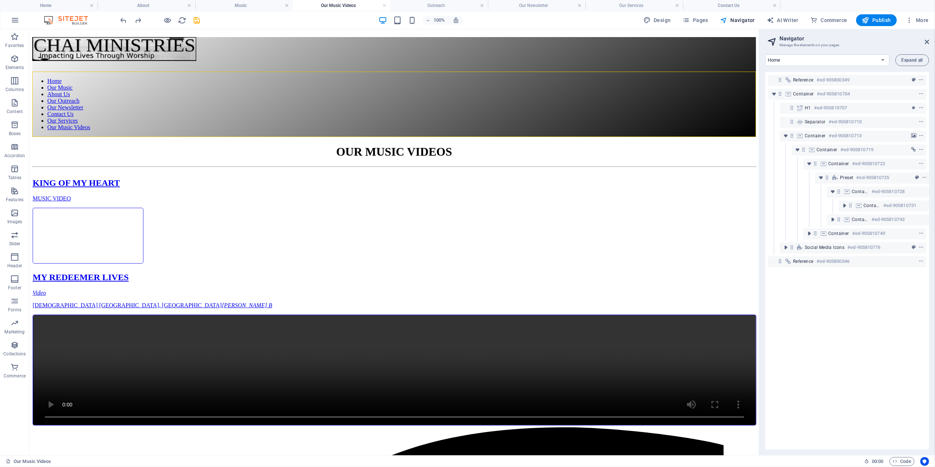
scroll to position [0, 0]
click at [234, 3] on h4 "Music" at bounding box center [244, 5] width 98 height 8
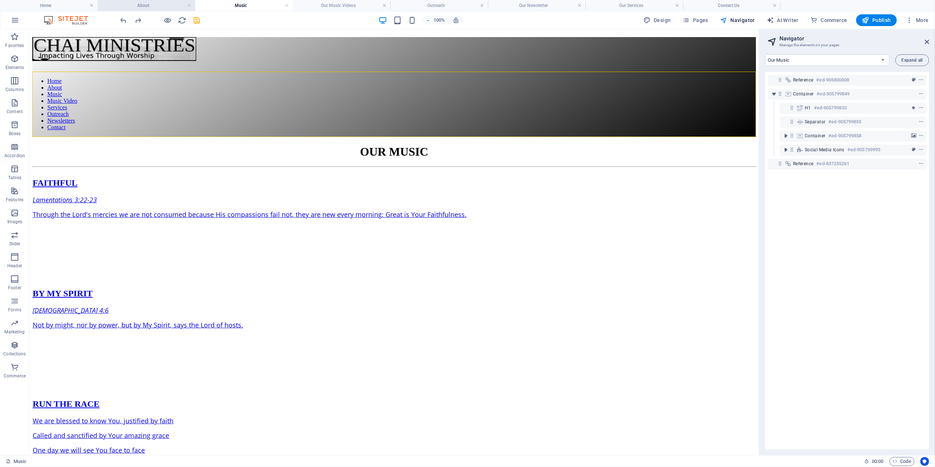
scroll to position [576, 0]
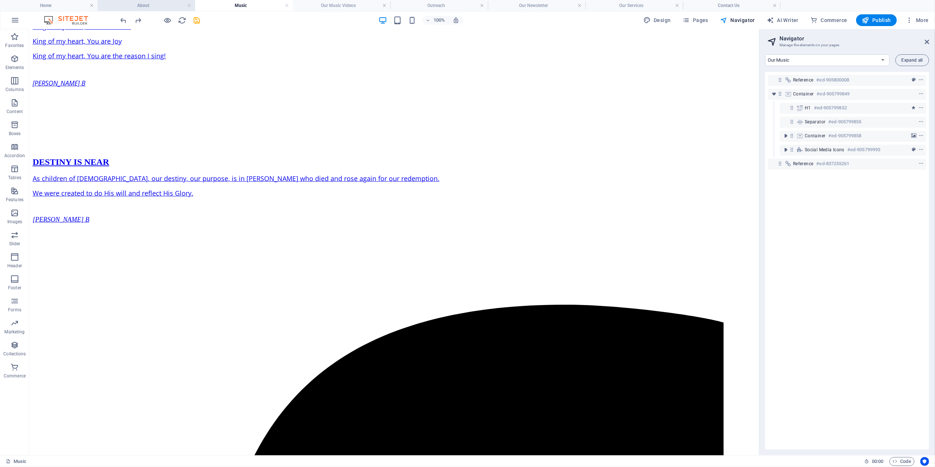
click at [164, 4] on h4 "About" at bounding box center [147, 5] width 98 height 8
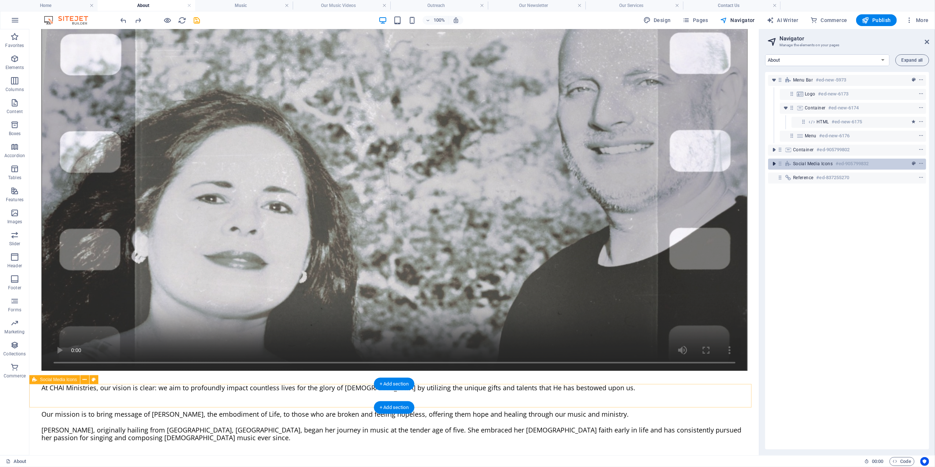
click at [775, 164] on icon "toggle-expand" at bounding box center [774, 163] width 7 height 7
click at [776, 164] on icon "toggle-expand" at bounding box center [774, 163] width 7 height 7
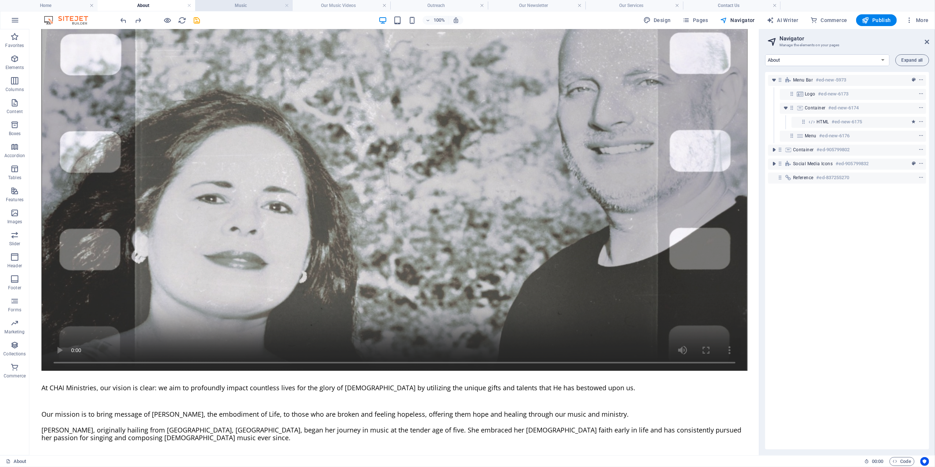
click at [240, 2] on h4 "Music" at bounding box center [244, 5] width 98 height 8
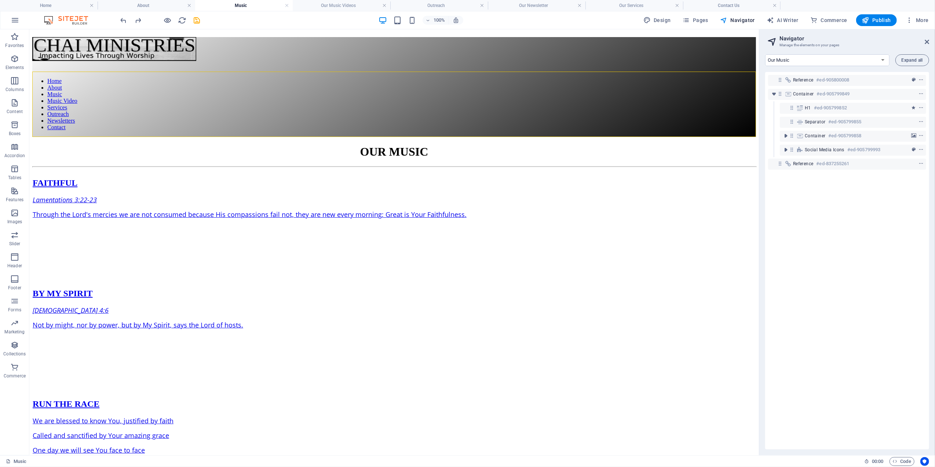
scroll to position [576, 0]
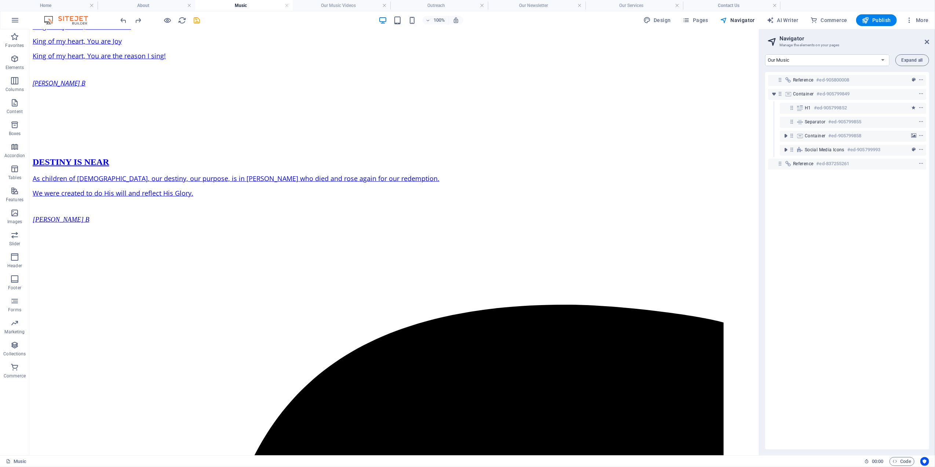
click at [150, 2] on h4 "About" at bounding box center [147, 5] width 98 height 8
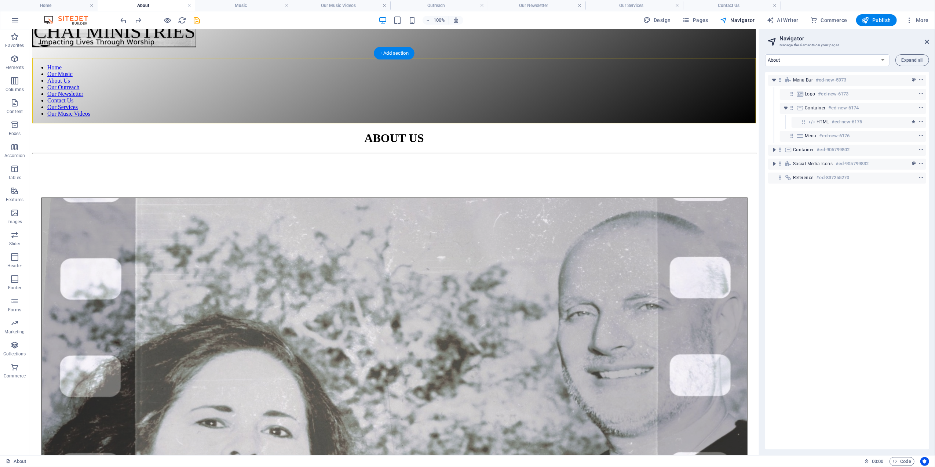
scroll to position [0, 0]
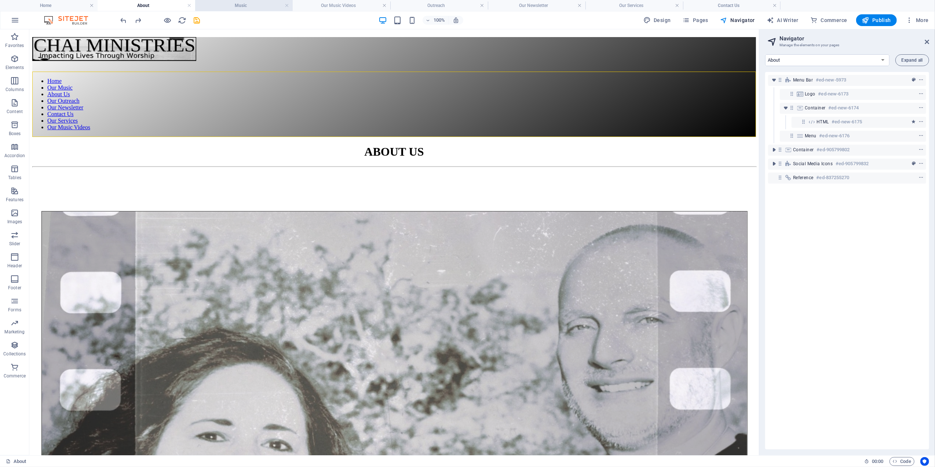
click at [253, 3] on h4 "Music" at bounding box center [244, 5] width 98 height 8
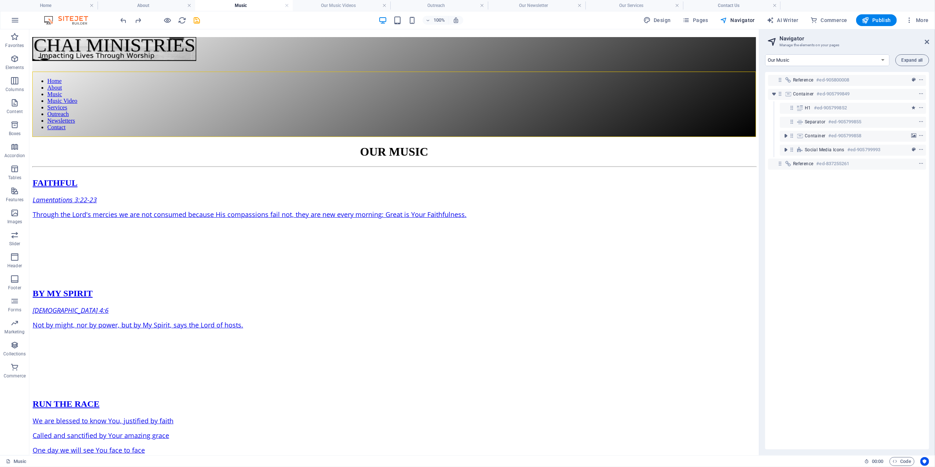
scroll to position [576, 0]
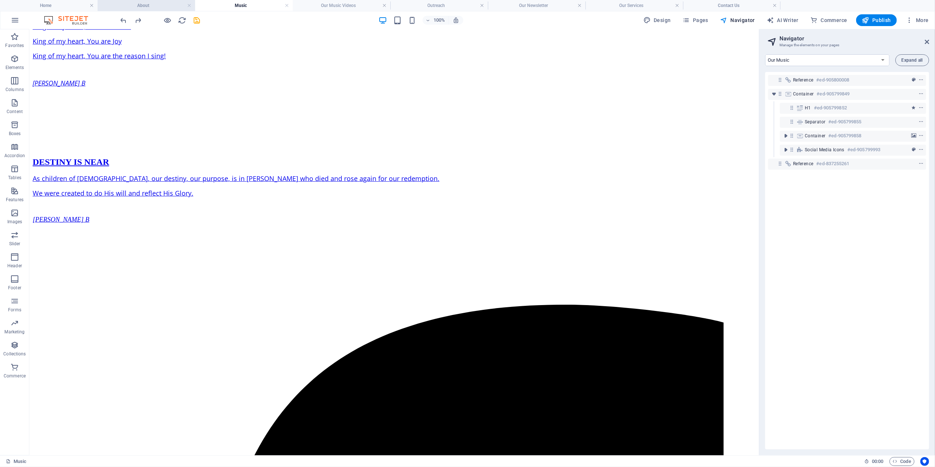
click at [139, 3] on h4 "About" at bounding box center [147, 5] width 98 height 8
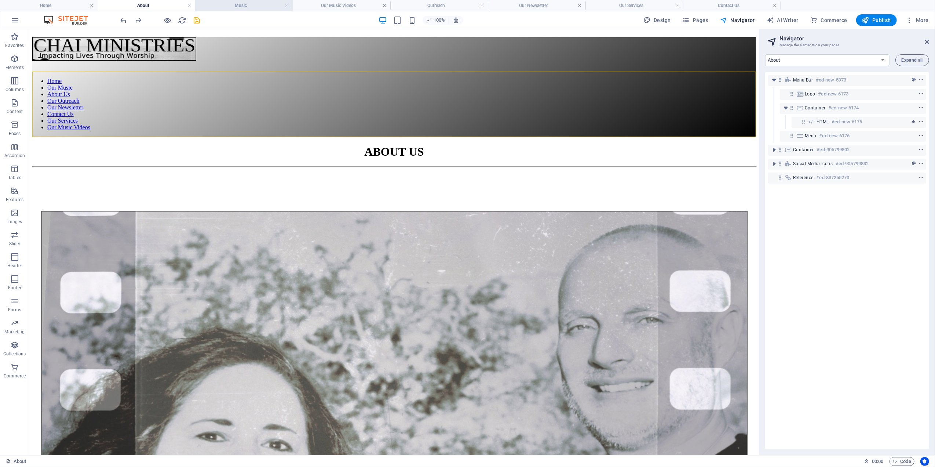
click at [235, 3] on h4 "Music" at bounding box center [244, 5] width 98 height 8
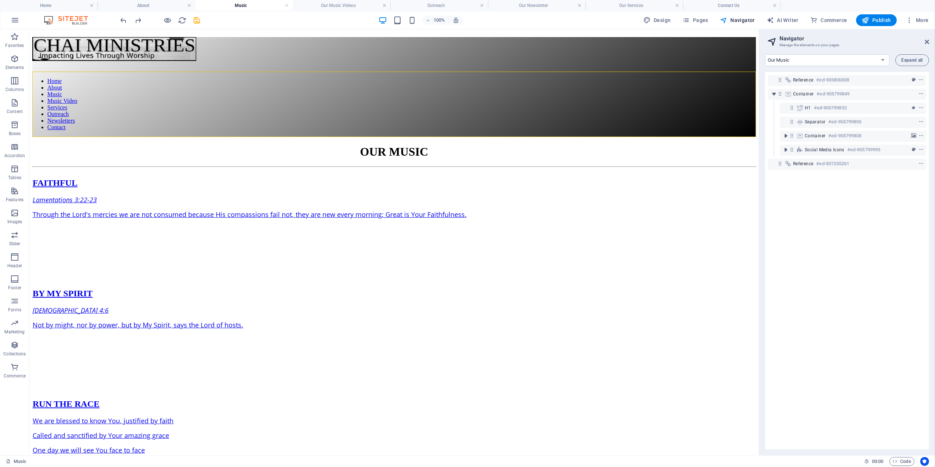
scroll to position [576, 0]
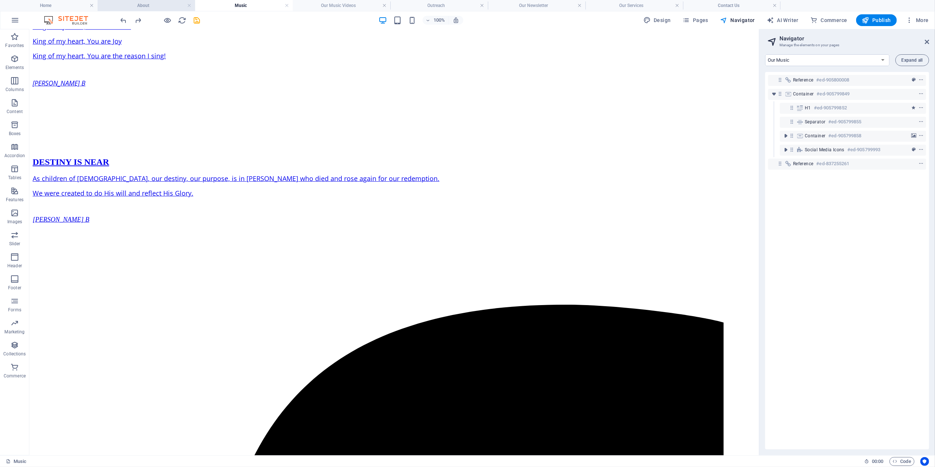
click at [147, 3] on h4 "About" at bounding box center [147, 5] width 98 height 8
select select "16088751-en"
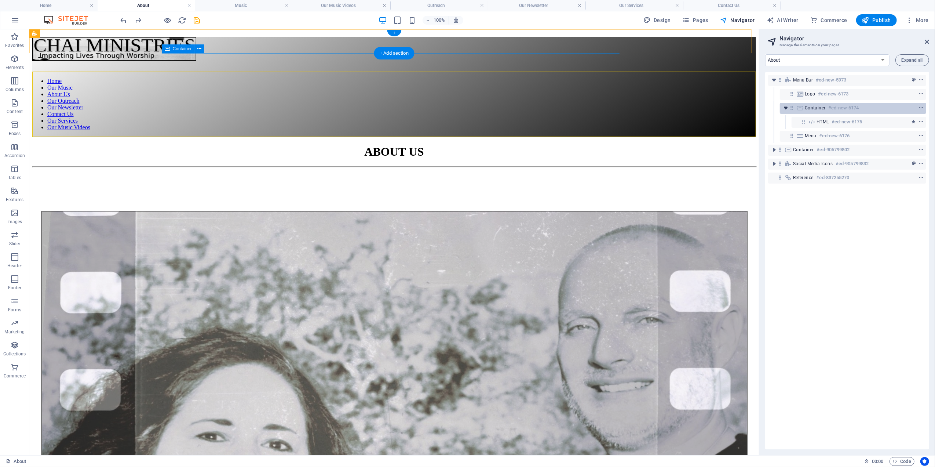
click at [786, 107] on icon "toggle-expand" at bounding box center [785, 107] width 7 height 7
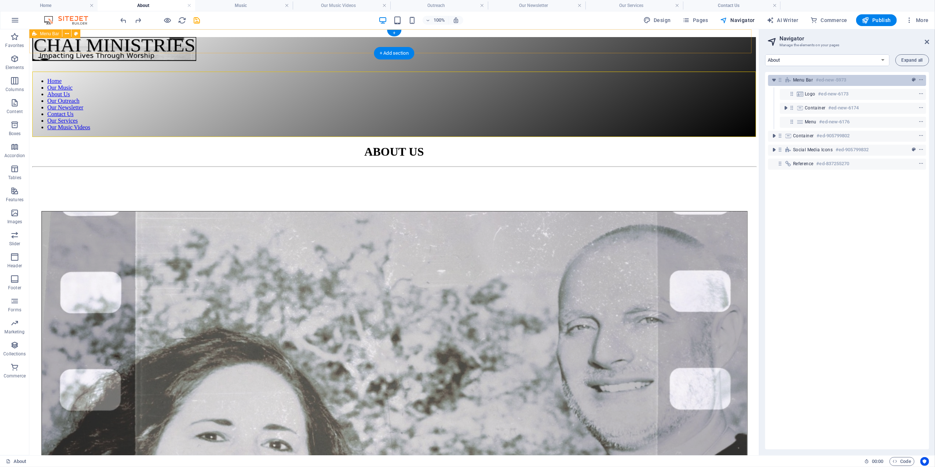
click at [791, 78] on icon at bounding box center [789, 80] width 8 height 6
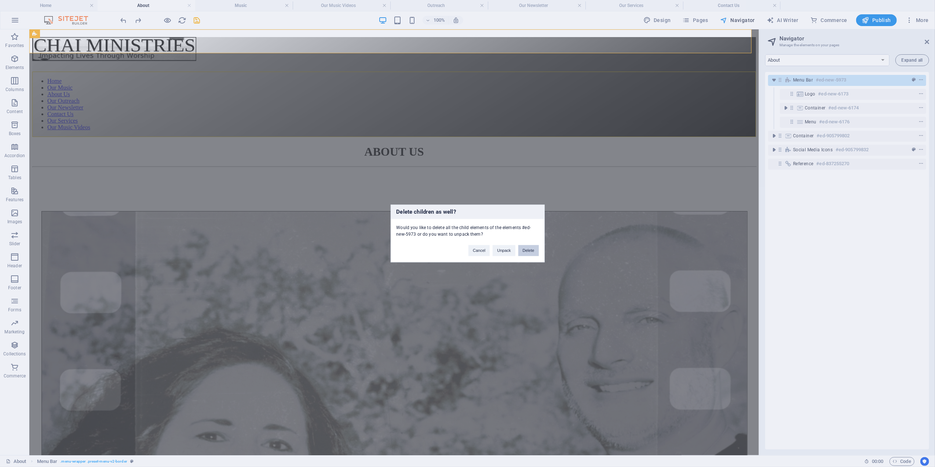
click at [525, 249] on button "Delete" at bounding box center [529, 250] width 21 height 11
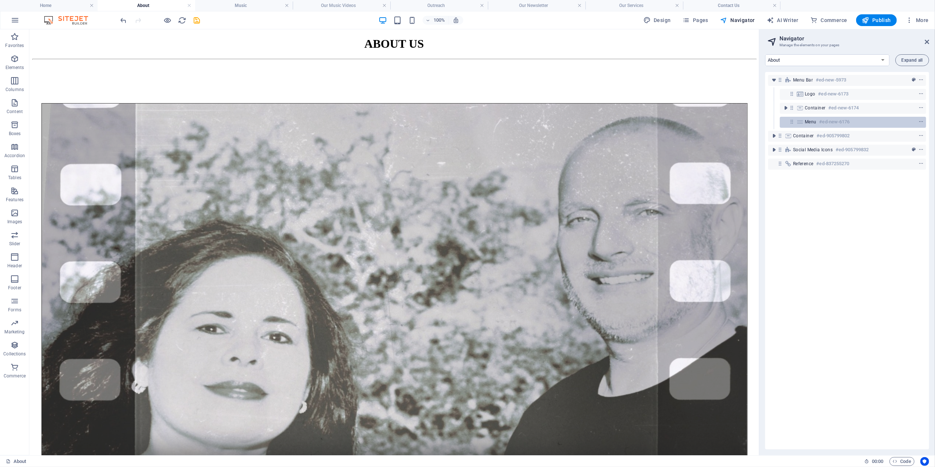
click at [809, 119] on span "Menu" at bounding box center [811, 122] width 12 height 6
click at [828, 124] on h6 "#ed-new-6176" at bounding box center [835, 121] width 30 height 9
click at [921, 121] on icon "context-menu" at bounding box center [921, 121] width 5 height 5
click at [824, 121] on h6 "#ed-new-6176" at bounding box center [835, 121] width 30 height 9
click at [788, 122] on div "Menu #ed-new-6176" at bounding box center [853, 122] width 146 height 11
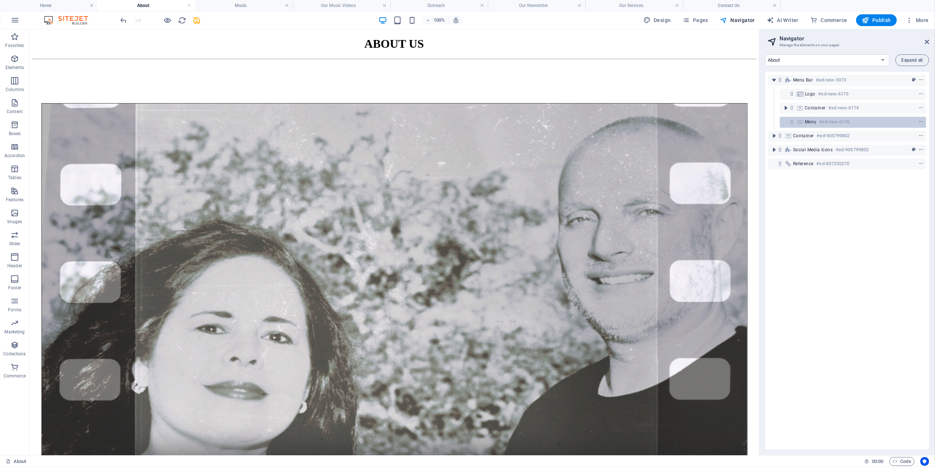
click at [788, 122] on div "Menu #ed-new-6176" at bounding box center [853, 122] width 146 height 11
click at [800, 123] on icon at bounding box center [800, 122] width 8 height 6
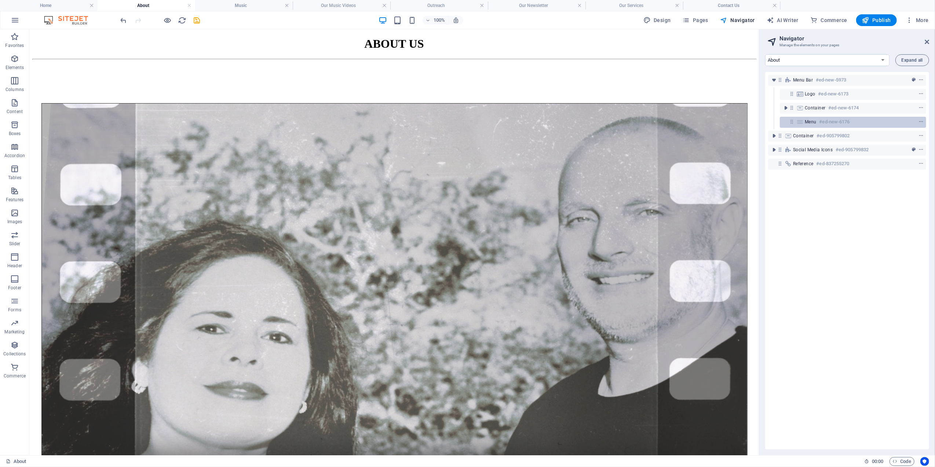
click at [800, 123] on icon at bounding box center [800, 122] width 8 height 6
click at [120, 19] on icon "undo" at bounding box center [124, 20] width 8 height 8
click at [820, 120] on h6 "#ed-new-6176" at bounding box center [835, 121] width 30 height 9
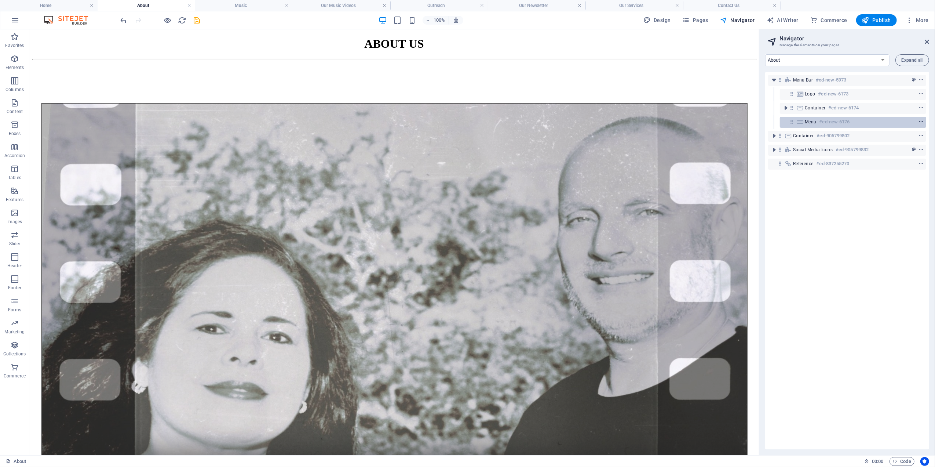
click at [920, 121] on icon "context-menu" at bounding box center [921, 121] width 5 height 5
click at [810, 119] on span "Menu" at bounding box center [811, 122] width 12 height 6
click at [811, 118] on div "Menu #ed-new-6176" at bounding box center [847, 121] width 85 height 9
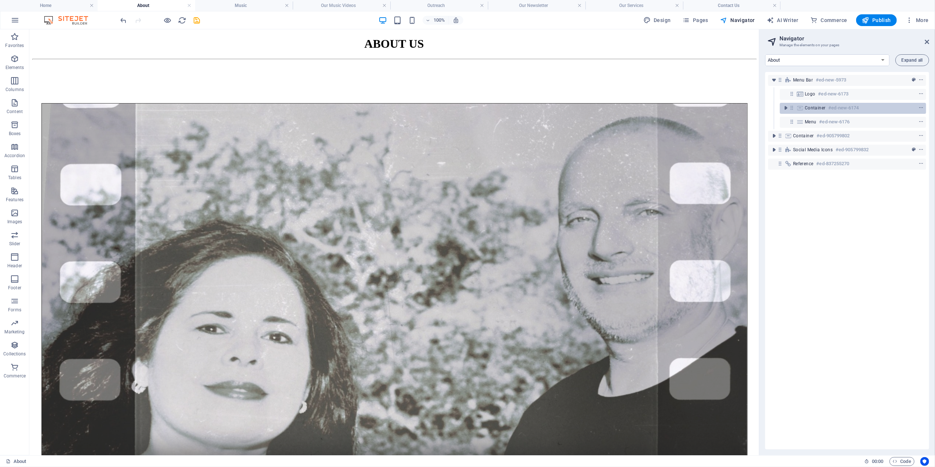
click at [815, 110] on span "Container" at bounding box center [815, 108] width 21 height 6
click at [814, 95] on span "Logo" at bounding box center [810, 94] width 11 height 6
click at [809, 82] on span "Menu Bar" at bounding box center [803, 80] width 20 height 6
click at [123, 19] on icon "undo" at bounding box center [124, 20] width 8 height 8
click at [124, 20] on icon "undo" at bounding box center [124, 20] width 8 height 8
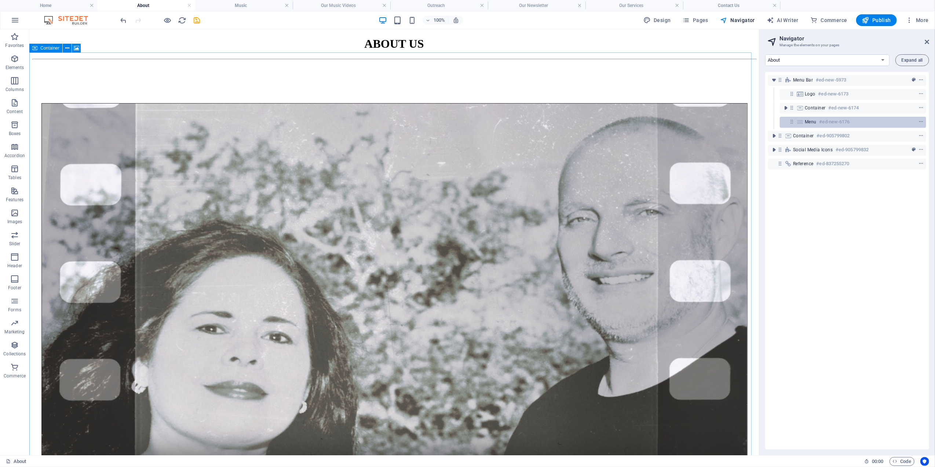
click at [808, 121] on span "Menu" at bounding box center [811, 122] width 12 height 6
click at [787, 108] on icon "toggle-expand" at bounding box center [785, 107] width 7 height 7
click at [822, 122] on span "HTML" at bounding box center [823, 122] width 12 height 6
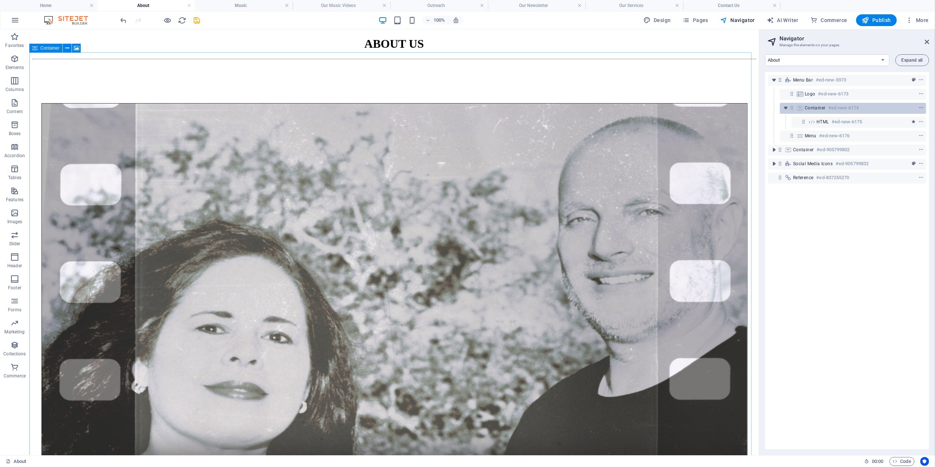
click at [819, 107] on span "Container" at bounding box center [815, 108] width 21 height 6
drag, startPoint x: 59, startPoint y: 5, endPoint x: 64, endPoint y: 5, distance: 4.4
click at [250, 5] on h4 "Music" at bounding box center [244, 5] width 98 height 8
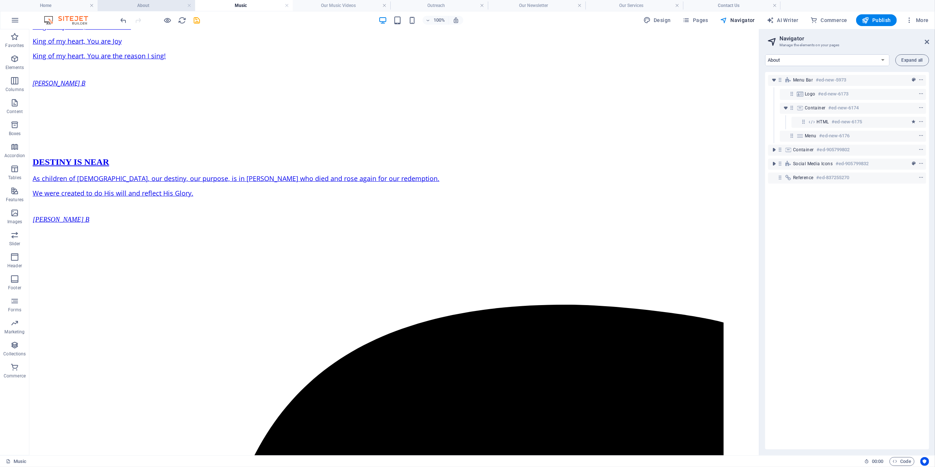
click at [142, 6] on h4 "About" at bounding box center [147, 5] width 98 height 8
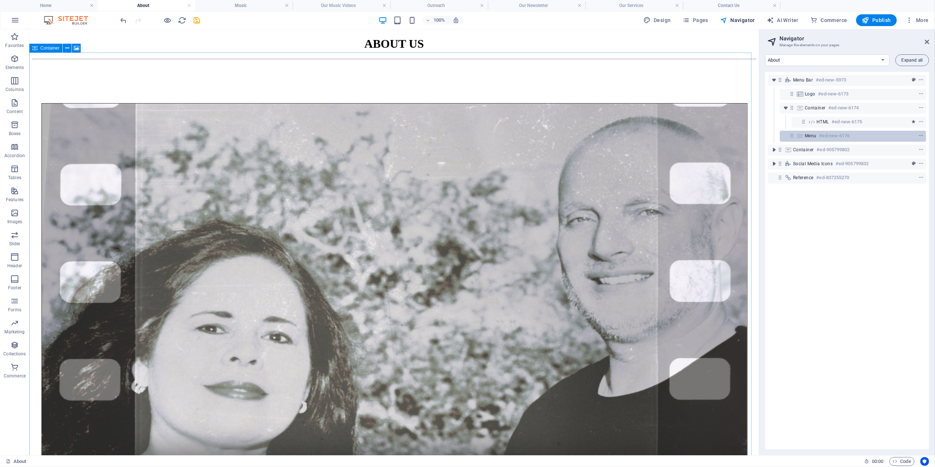
click at [824, 131] on div "Menu #ed-new-6176" at bounding box center [853, 136] width 146 height 11
click at [823, 120] on span "HTML" at bounding box center [823, 122] width 12 height 6
click at [821, 110] on span "Container" at bounding box center [815, 108] width 21 height 6
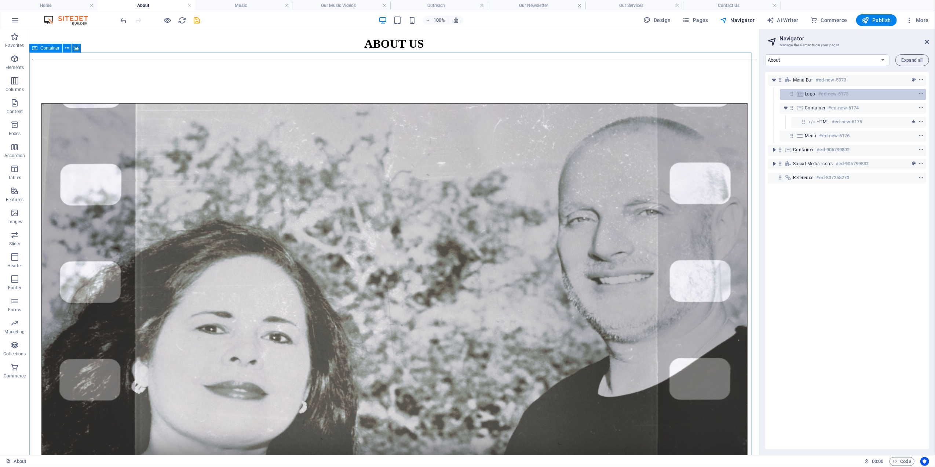
drag, startPoint x: 819, startPoint y: 98, endPoint x: 819, endPoint y: 87, distance: 10.6
click at [819, 97] on h6 "#ed-new-6173" at bounding box center [834, 94] width 30 height 9
click at [818, 84] on h6 "#ed-new-5973" at bounding box center [831, 80] width 30 height 9
click at [169, 19] on icon "button" at bounding box center [168, 20] width 8 height 8
click at [169, 18] on icon "button" at bounding box center [168, 20] width 8 height 8
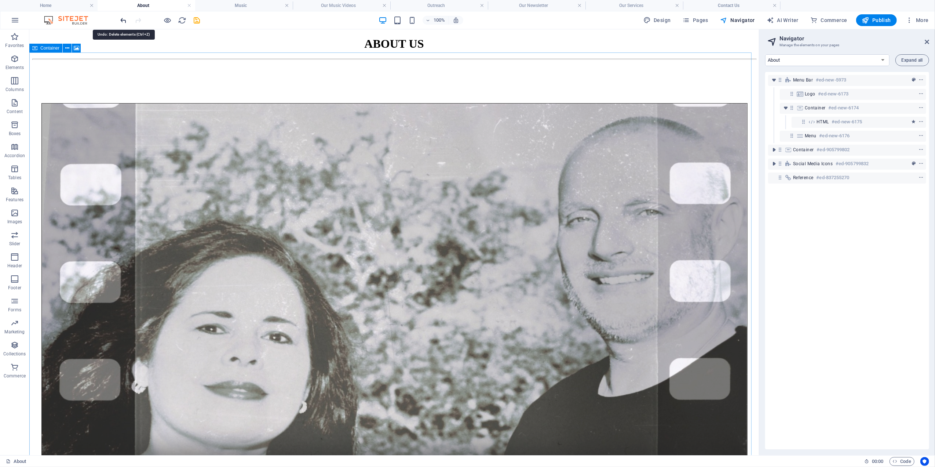
click at [121, 18] on icon "undo" at bounding box center [124, 20] width 8 height 8
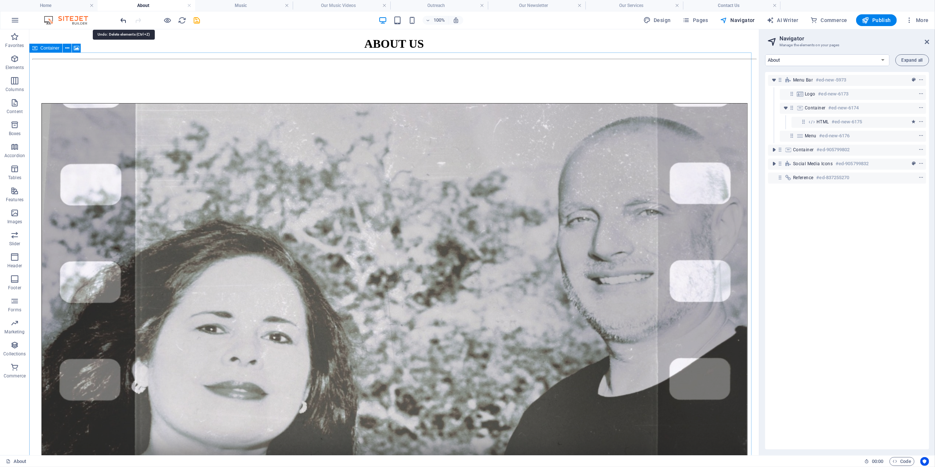
click at [121, 18] on icon "undo" at bounding box center [124, 20] width 8 height 8
click at [870, 231] on div "Menu Bar #ed-new-5973 Logo #ed-new-6173 Container #ed-new-6174 HTML #ed-new-617…" at bounding box center [848, 260] width 164 height 377
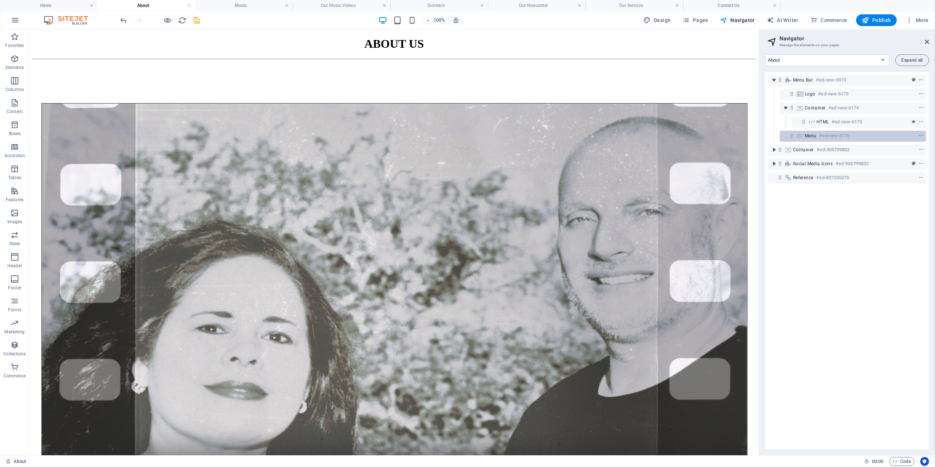
click at [821, 138] on h6 "#ed-new-6176" at bounding box center [835, 135] width 30 height 9
click at [828, 124] on span "HTML" at bounding box center [823, 122] width 12 height 6
click at [122, 20] on icon "undo" at bounding box center [124, 20] width 8 height 8
click at [183, 16] on icon "reload" at bounding box center [182, 20] width 8 height 8
click at [181, 19] on icon "reload" at bounding box center [182, 20] width 8 height 8
